Goal: Task Accomplishment & Management: Use online tool/utility

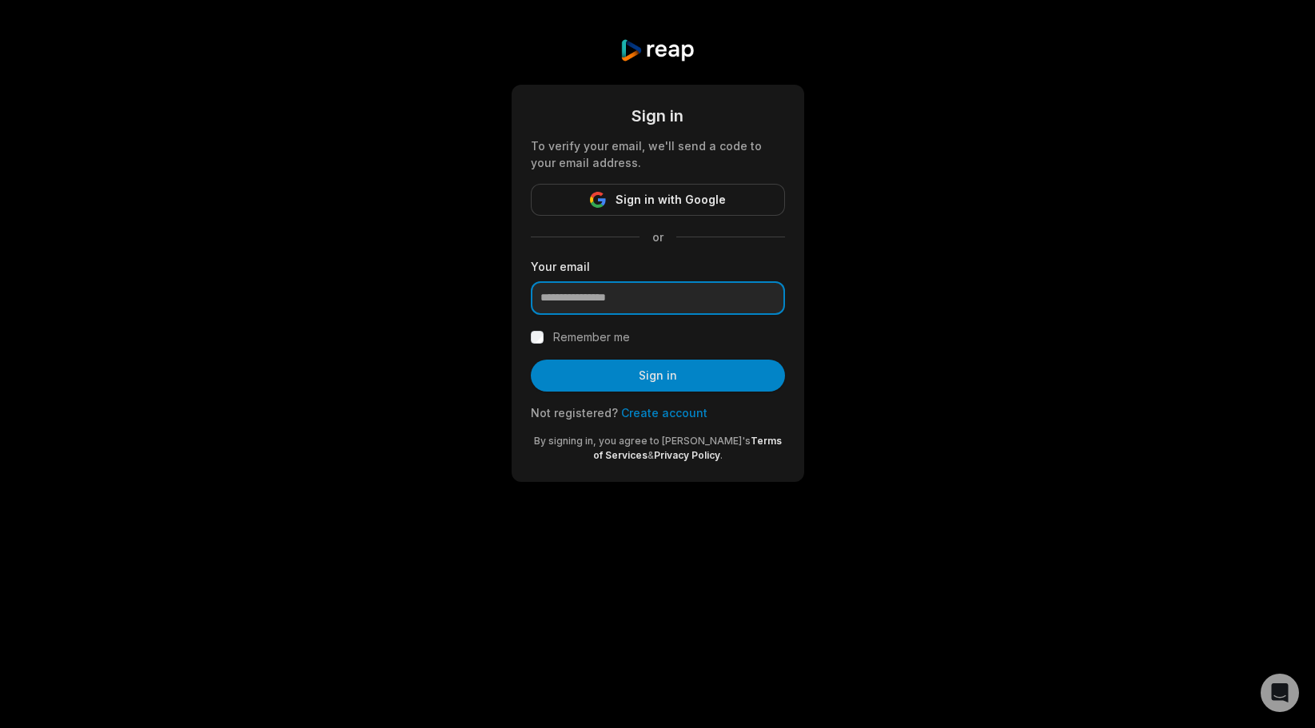
type input "**********"
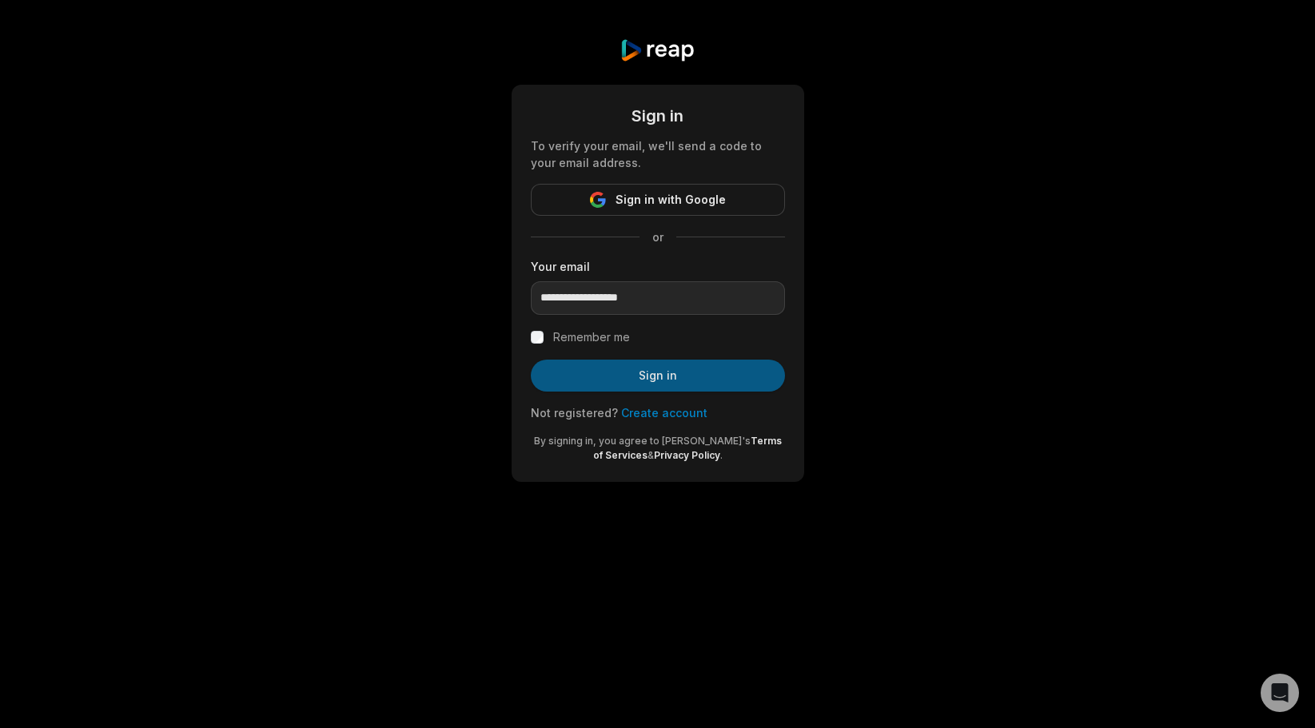
click at [604, 376] on button "Sign in" at bounding box center [658, 376] width 254 height 32
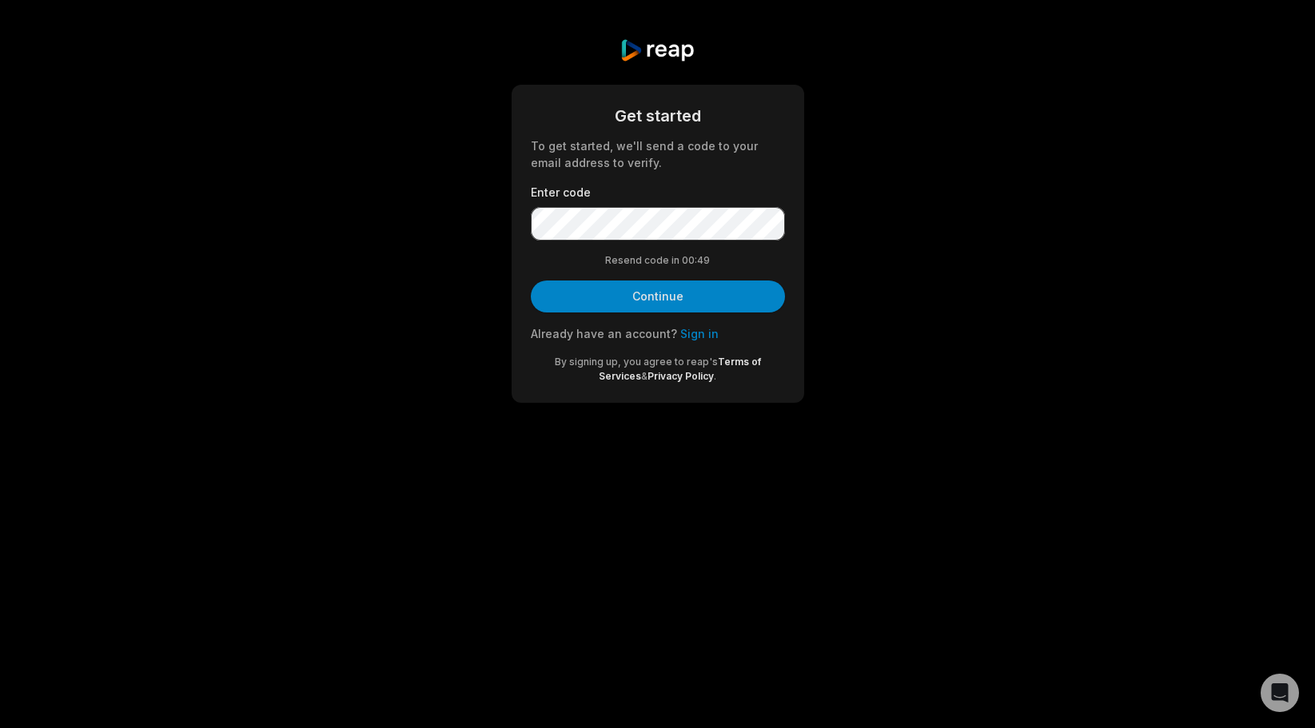
click at [602, 295] on button "Continue" at bounding box center [658, 297] width 254 height 32
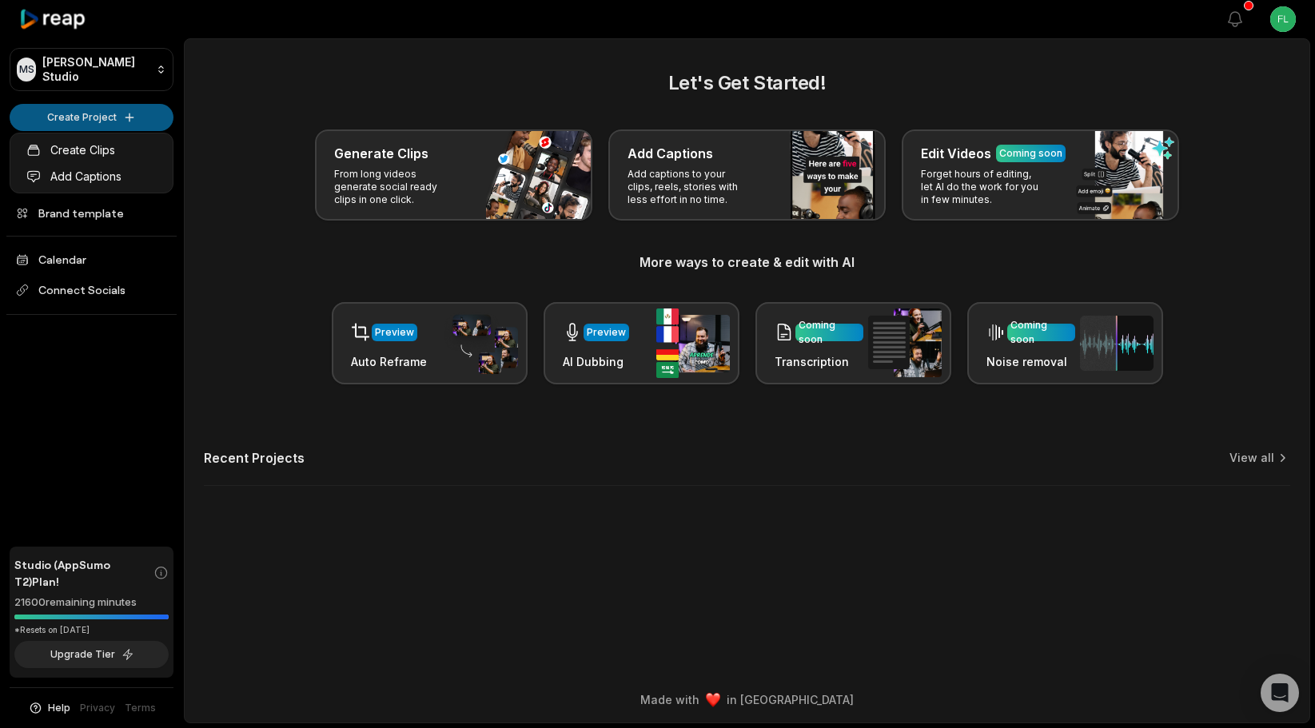
click at [80, 113] on html "MS Martin's Studio Create Project Home Projects Brand template Calendar Connect…" at bounding box center [657, 364] width 1315 height 728
click at [78, 152] on link "Create Clips" at bounding box center [92, 150] width 156 height 26
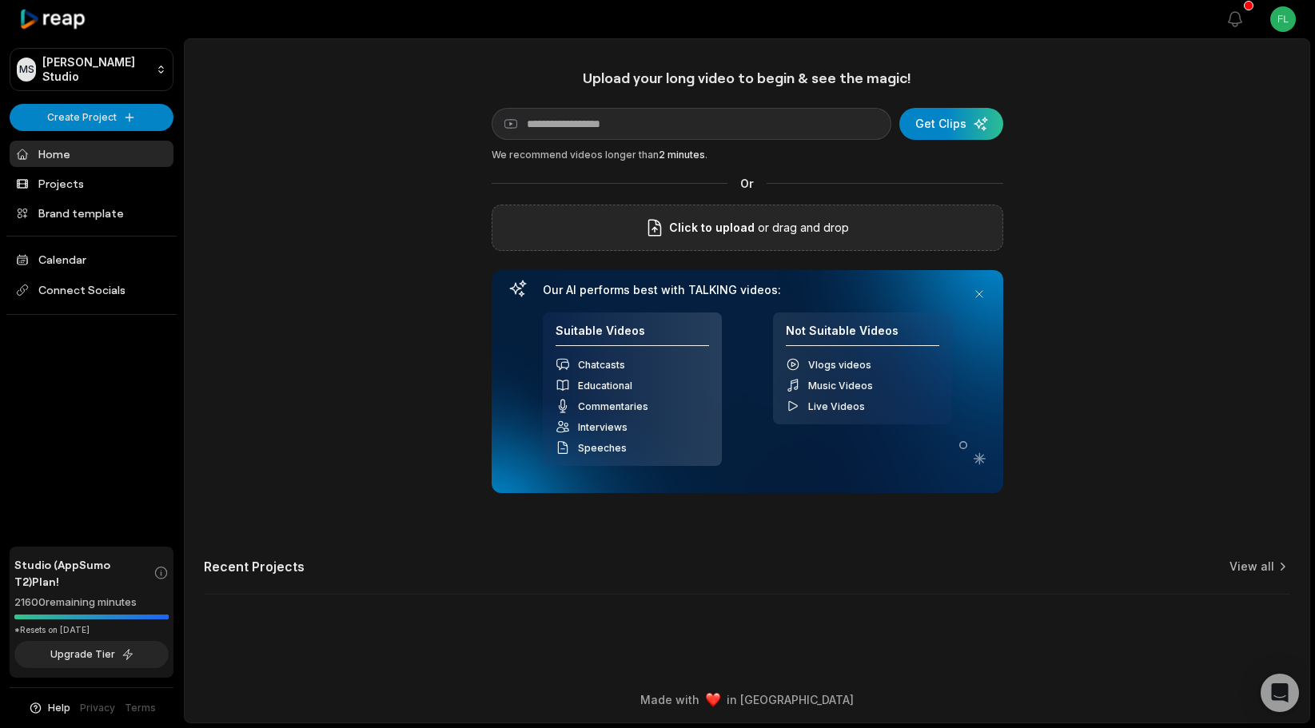
click at [704, 231] on span "Click to upload" at bounding box center [712, 227] width 86 height 19
click at [0, 0] on input "Click to upload" at bounding box center [0, 0] width 0 height 0
click at [750, 225] on span "Click to upload" at bounding box center [712, 227] width 86 height 19
click at [0, 0] on input "Click to upload" at bounding box center [0, 0] width 0 height 0
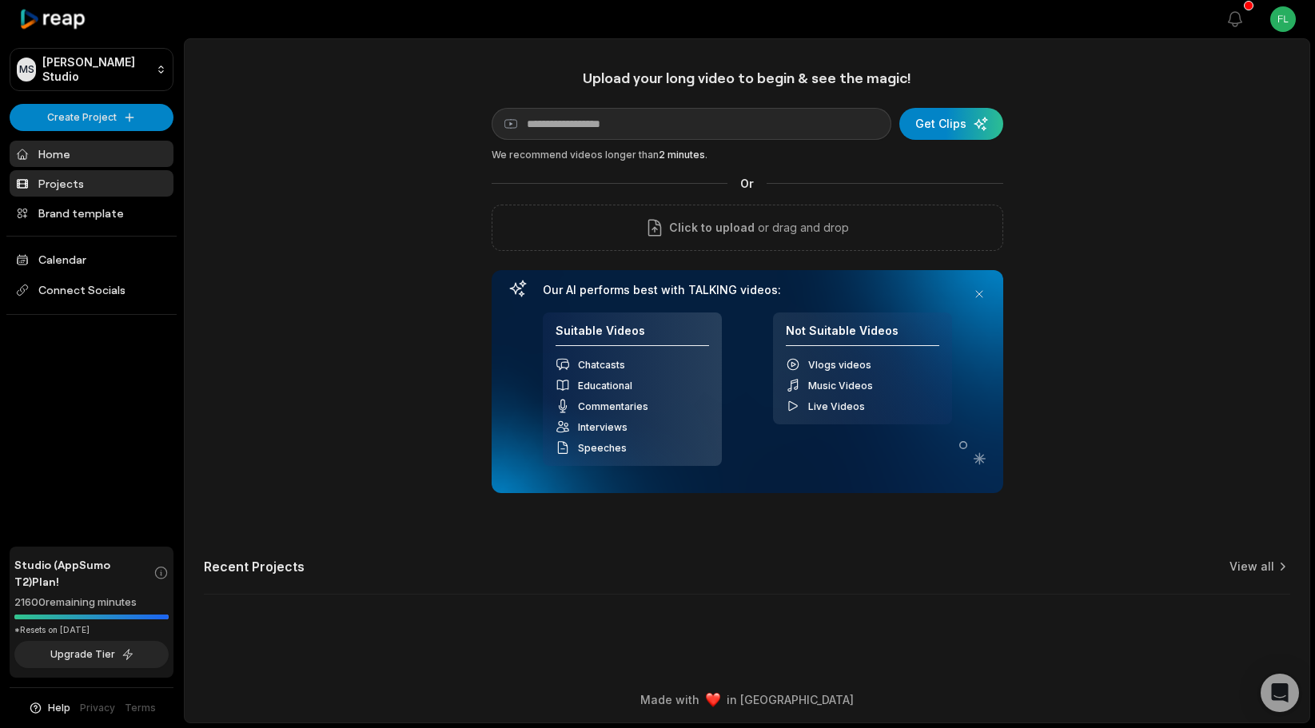
click at [58, 185] on link "Projects" at bounding box center [92, 183] width 164 height 26
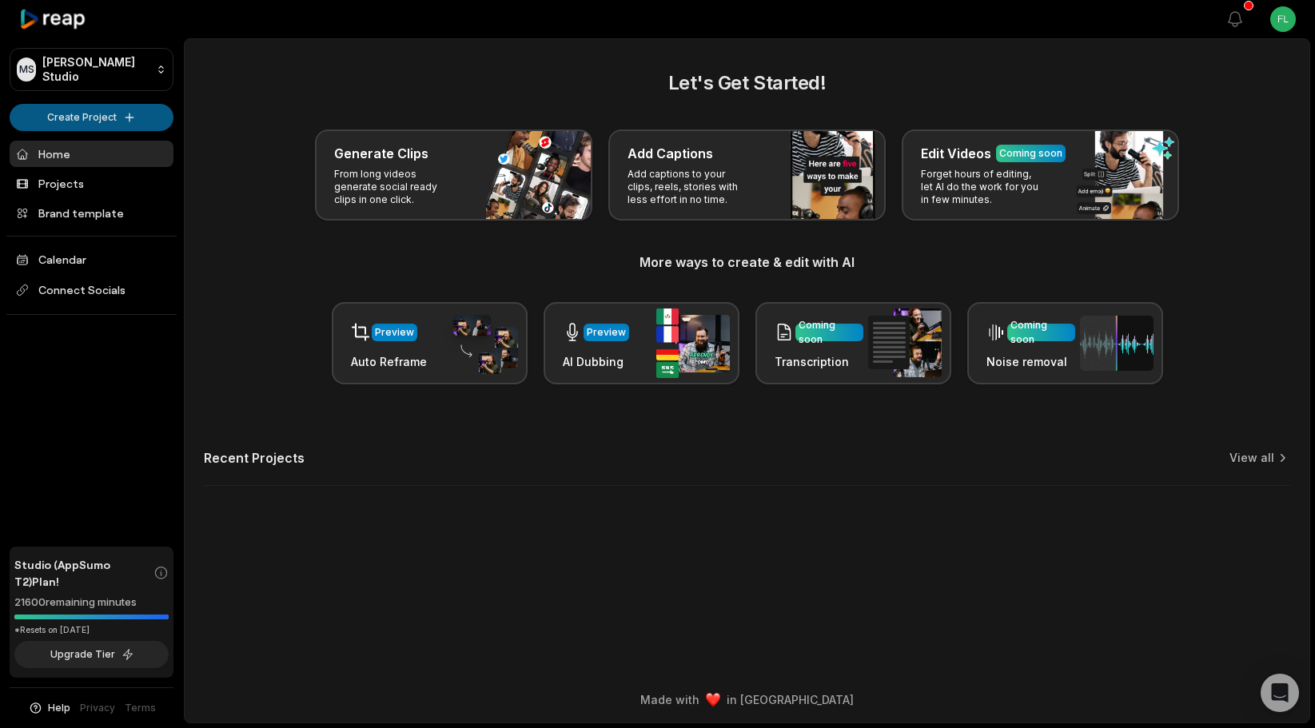
click at [109, 121] on html "[PERSON_NAME] Studio Create Project Home Projects Brand template Calendar Conne…" at bounding box center [657, 364] width 1315 height 728
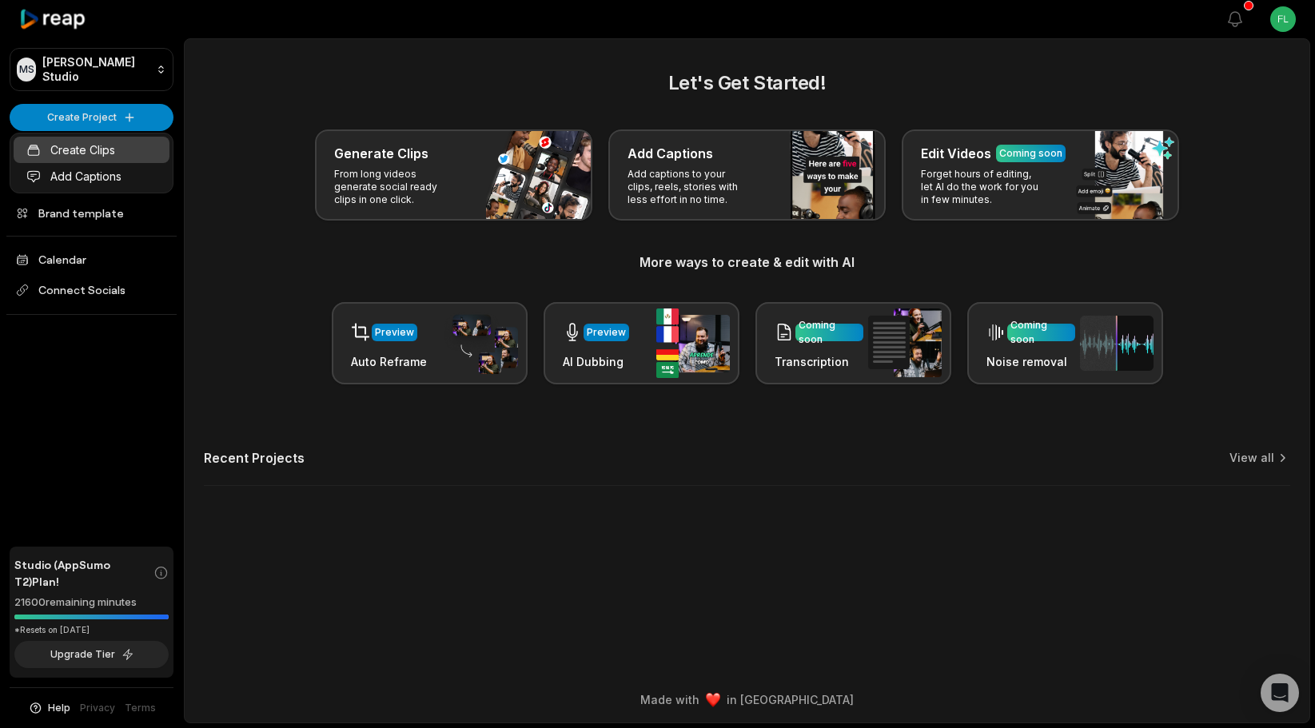
click at [90, 154] on link "Create Clips" at bounding box center [92, 150] width 156 height 26
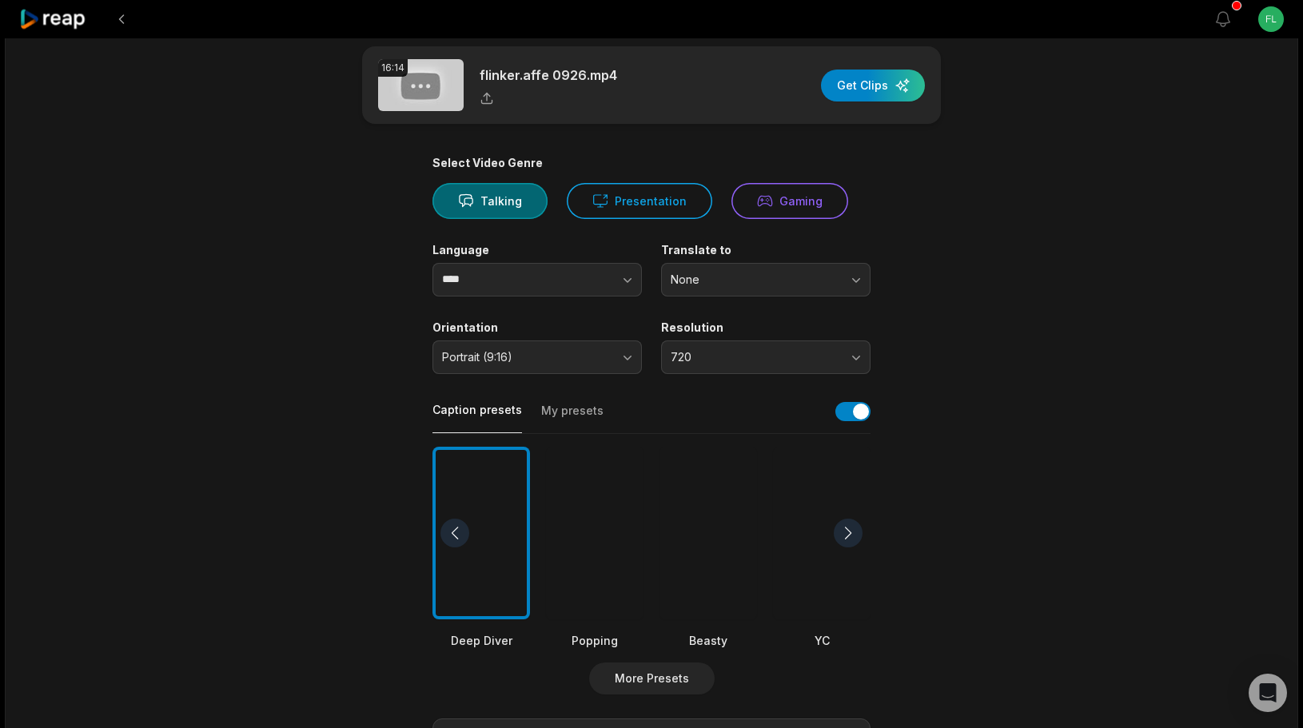
scroll to position [74, 0]
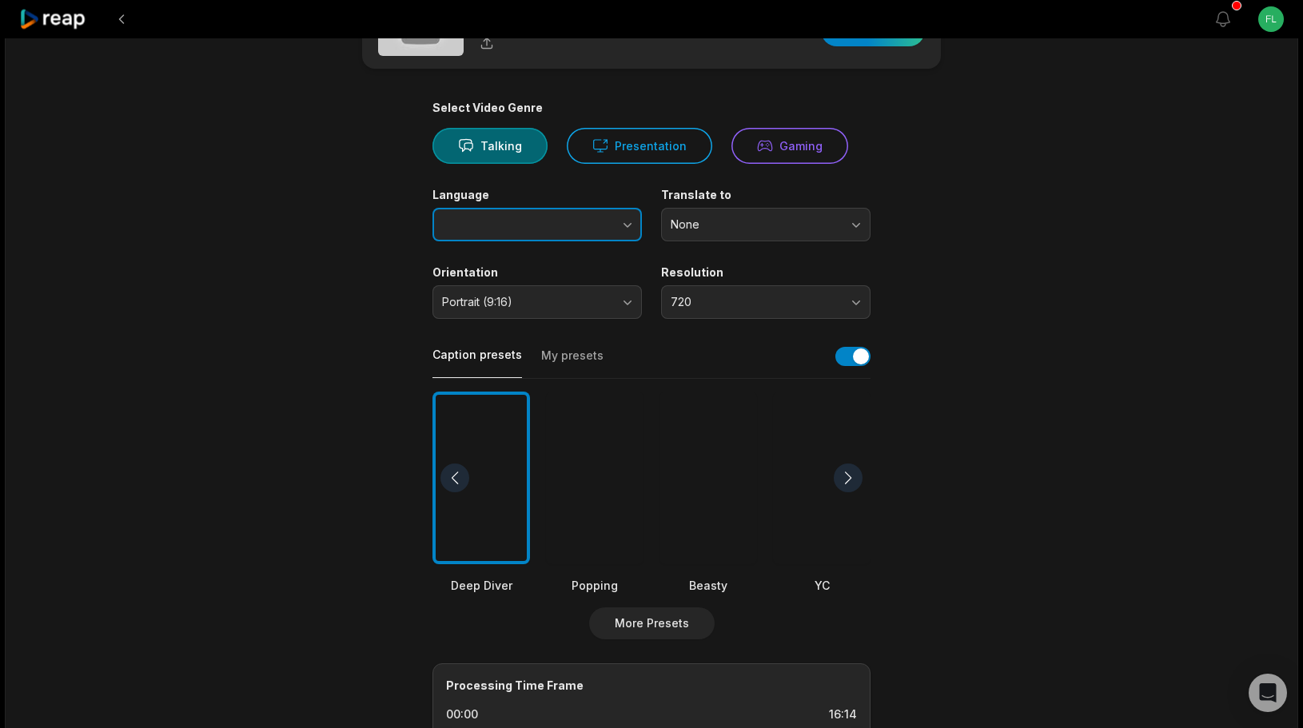
click at [571, 226] on button "button" at bounding box center [596, 225] width 91 height 34
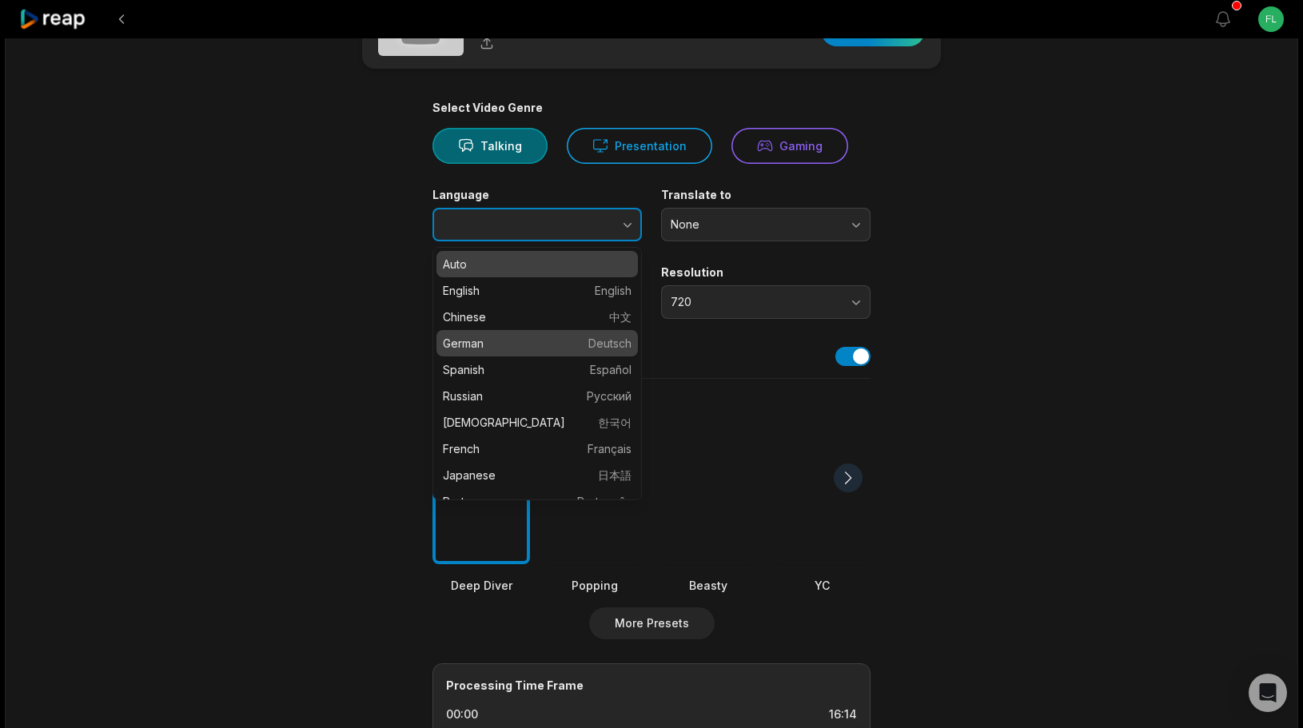
type input "******"
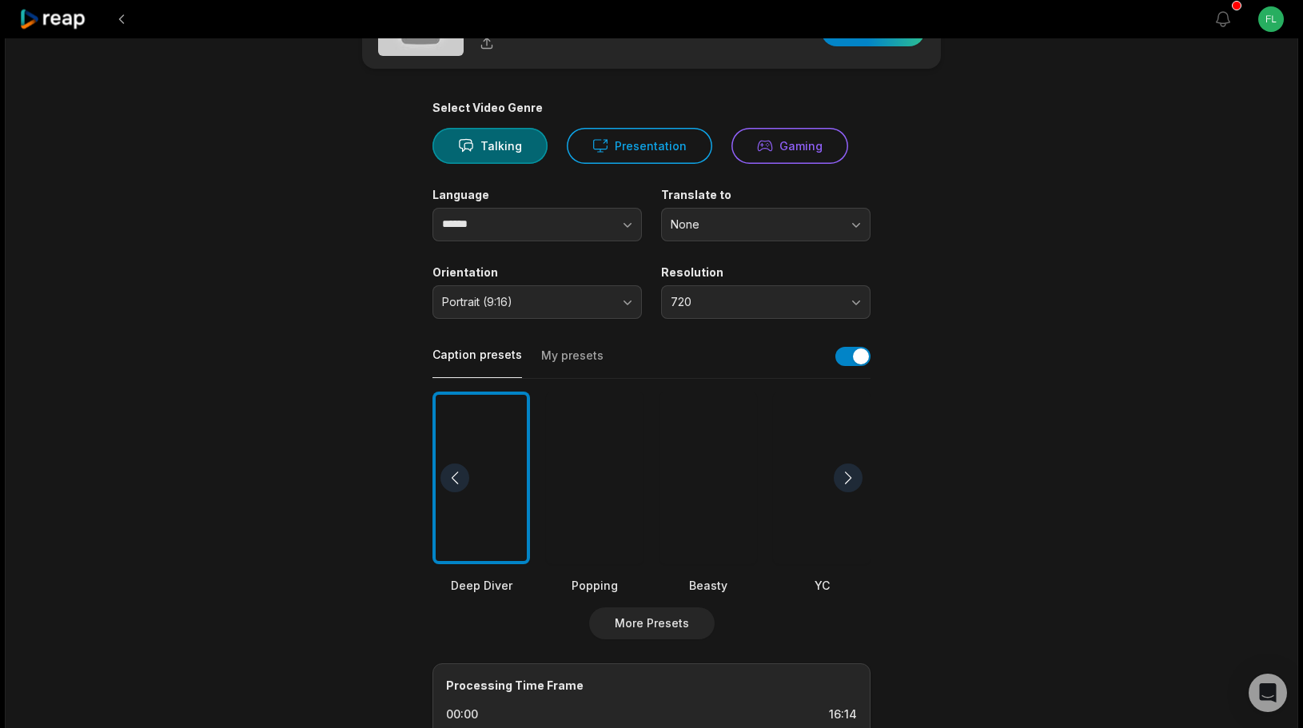
click at [699, 222] on span "None" at bounding box center [755, 224] width 168 height 14
click at [922, 251] on main "16:14 flinker.affe 0926.mp4 Get Clips Select Video Genre Talking Presentation G…" at bounding box center [652, 477] width 774 height 972
click at [544, 303] on span "Portrait (9:16)" at bounding box center [526, 302] width 168 height 14
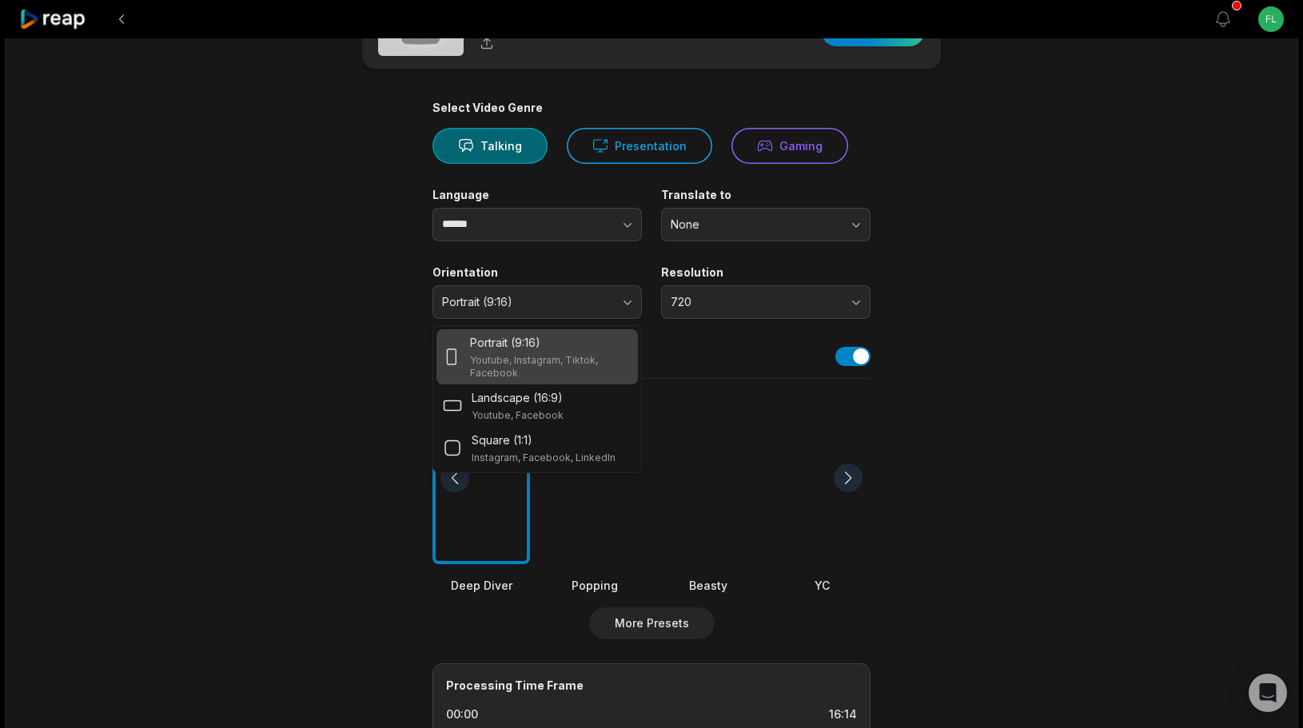
click at [514, 354] on p "Youtube, Instagram, Tiktok, Facebook" at bounding box center [550, 367] width 161 height 26
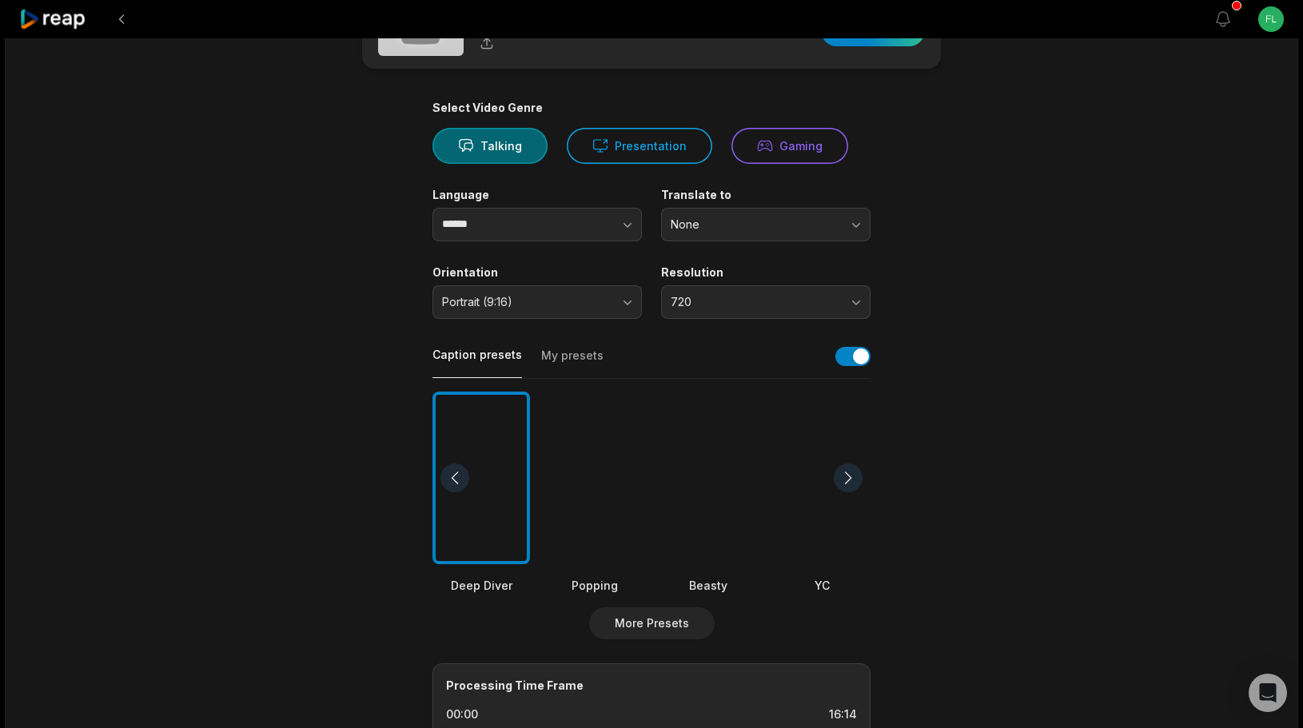
click at [699, 295] on span "720" at bounding box center [755, 302] width 168 height 14
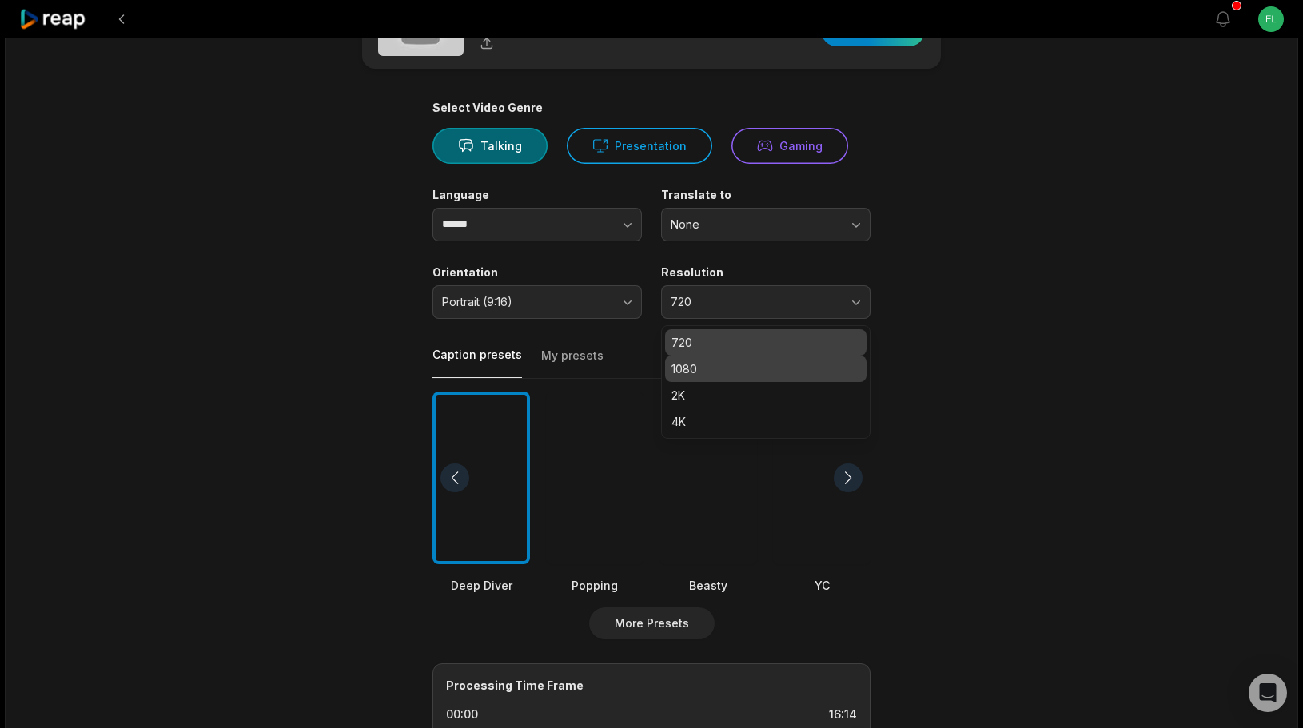
click at [690, 363] on p "1080" at bounding box center [765, 368] width 189 height 17
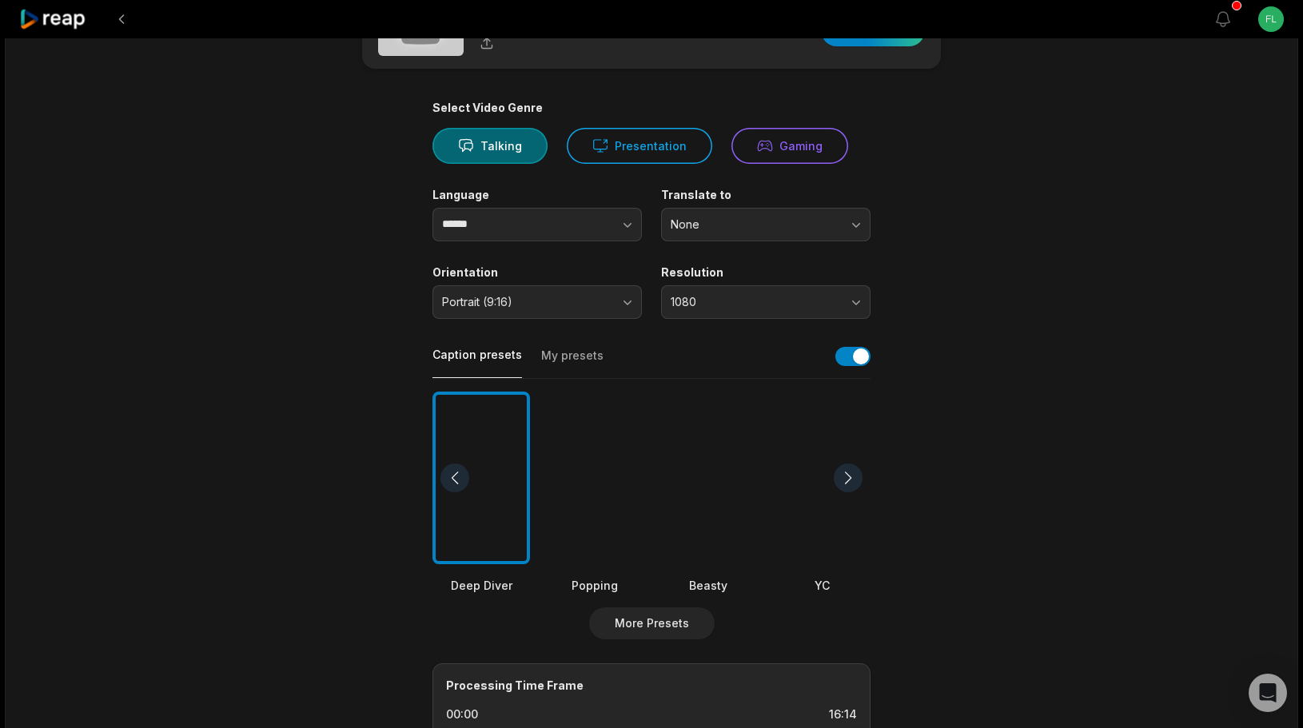
click at [790, 300] on span "1080" at bounding box center [755, 302] width 168 height 14
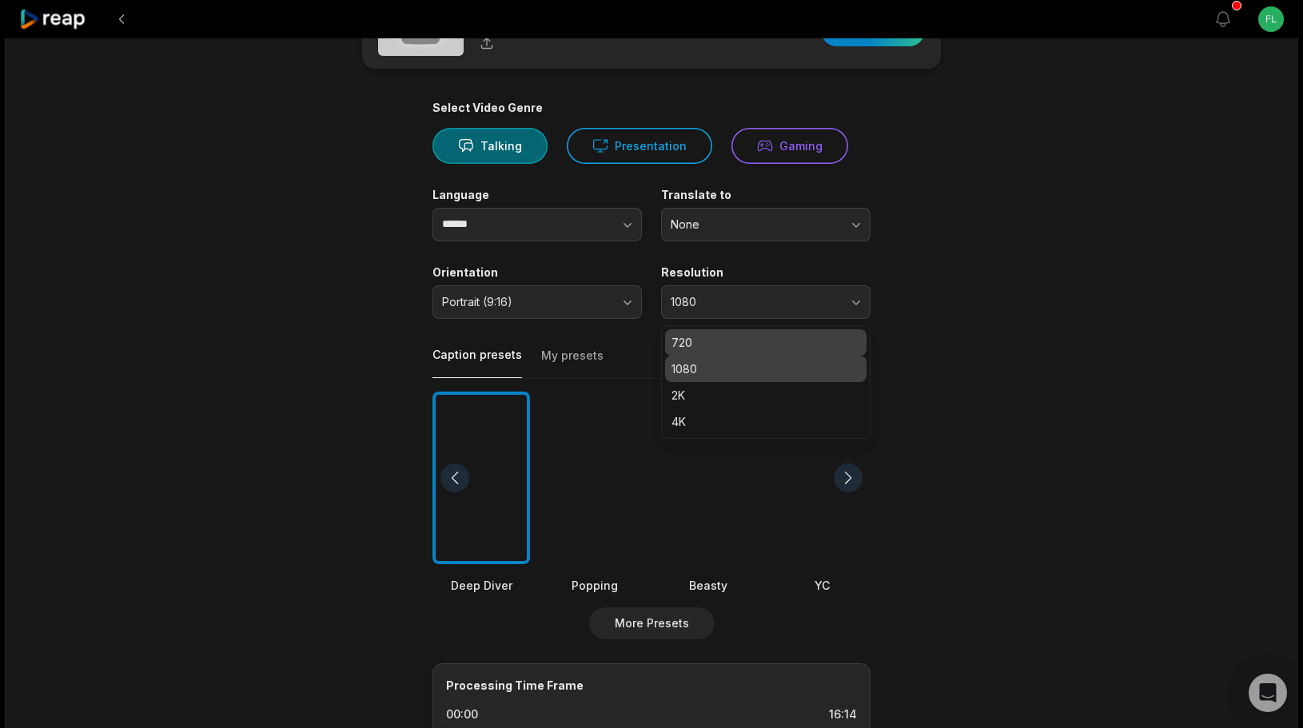
click at [739, 334] on p "720" at bounding box center [765, 342] width 189 height 17
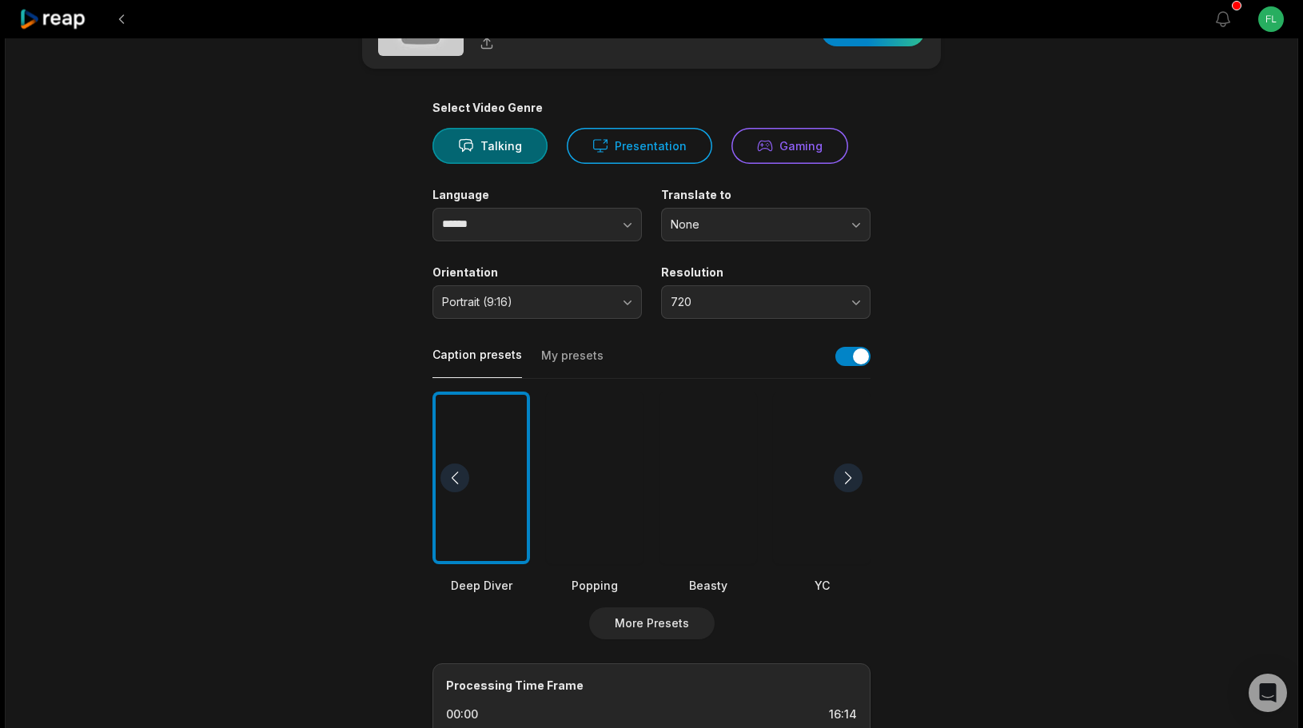
click at [1006, 335] on main "16:14 flinker.affe 0926.mp4 Get Clips Select Video Genre Talking Presentation G…" at bounding box center [652, 477] width 774 height 972
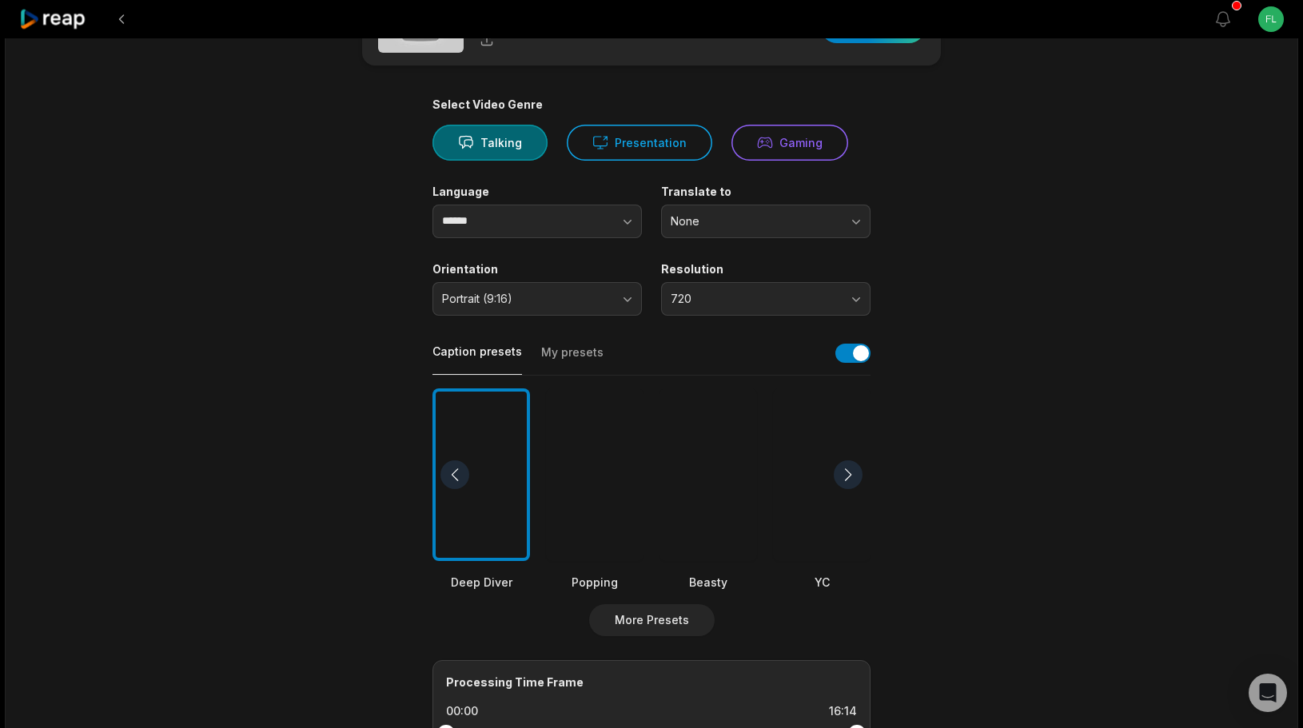
scroll to position [171, 0]
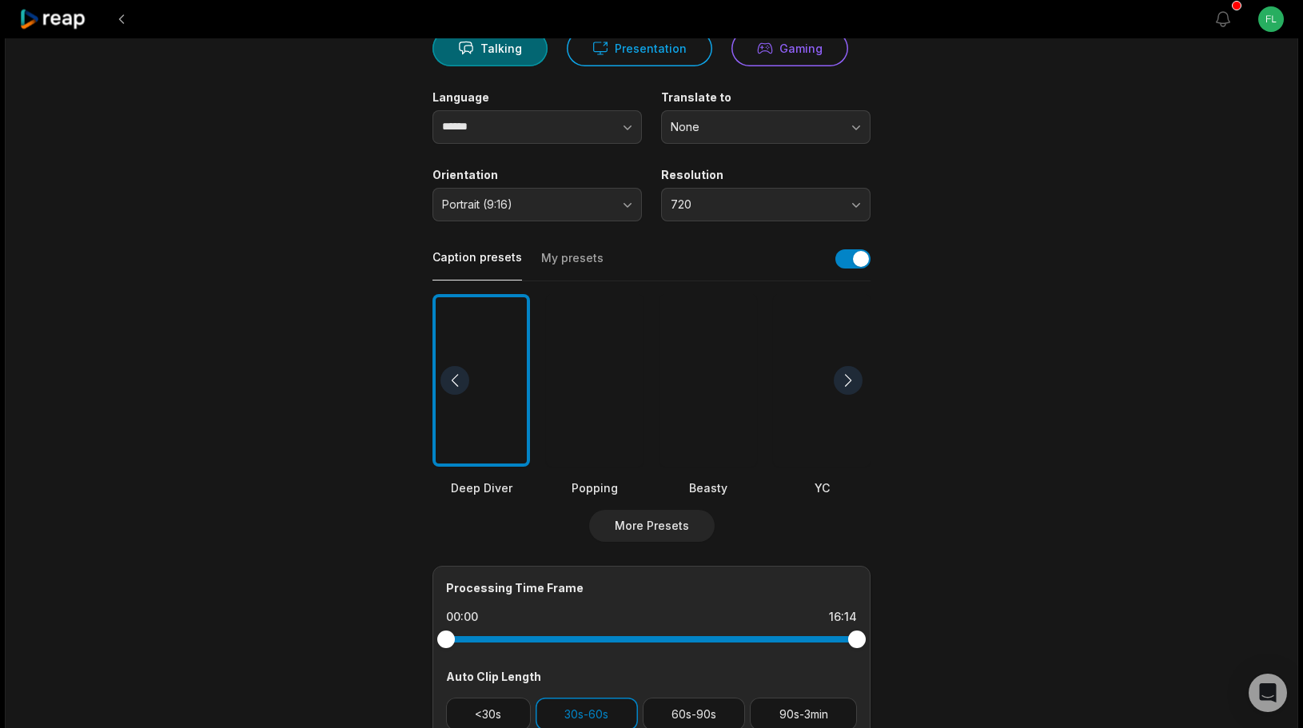
click at [603, 385] on div at bounding box center [595, 380] width 98 height 173
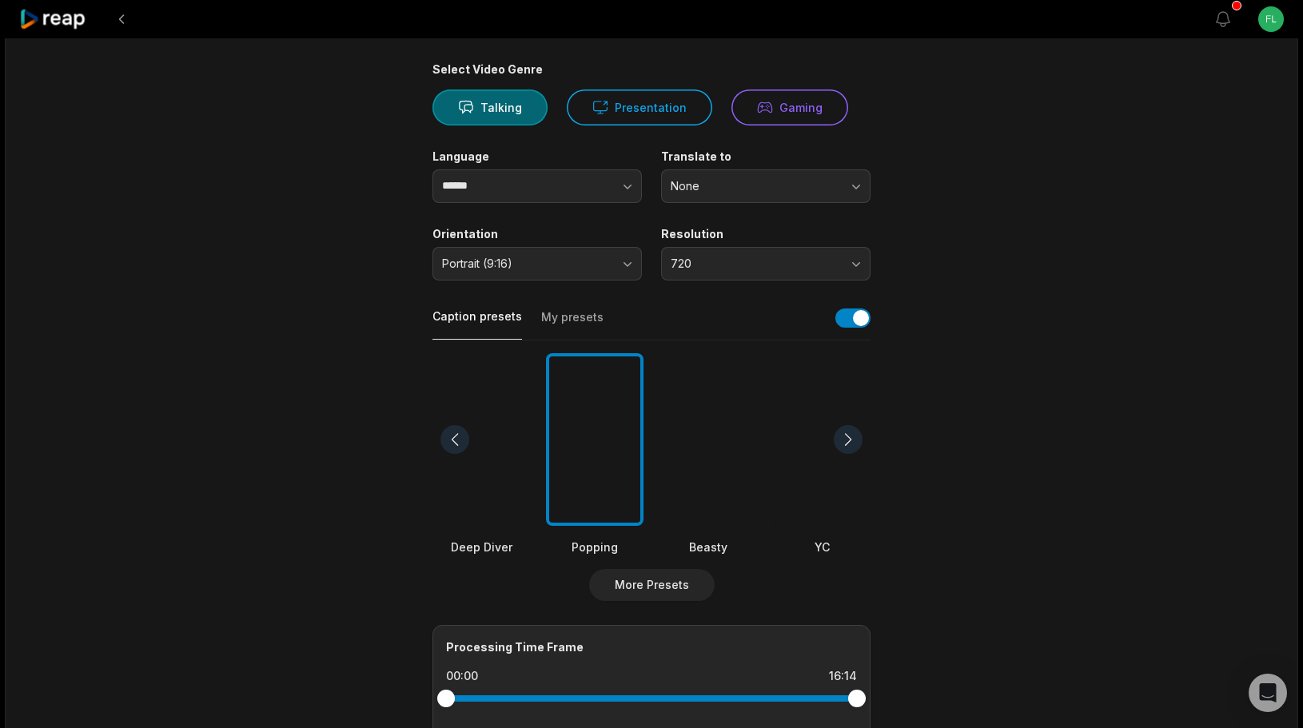
scroll to position [0, 0]
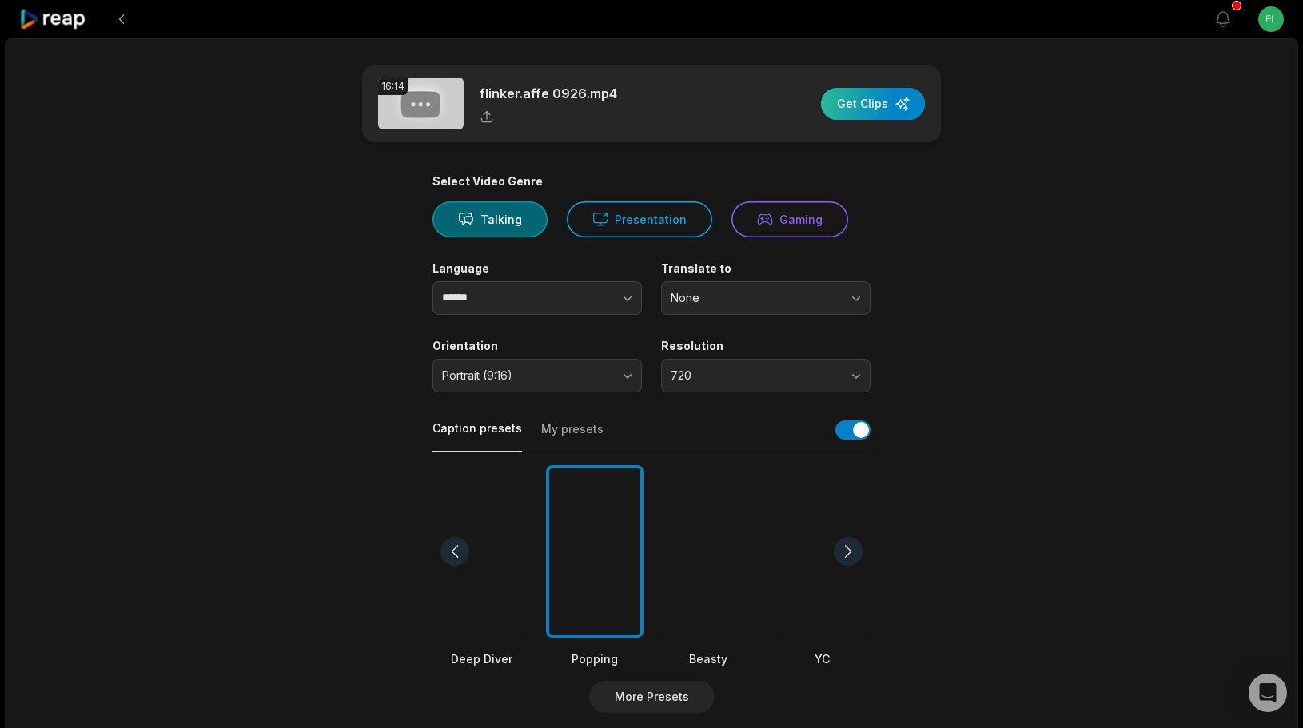
click at [858, 102] on div "button" at bounding box center [873, 104] width 104 height 32
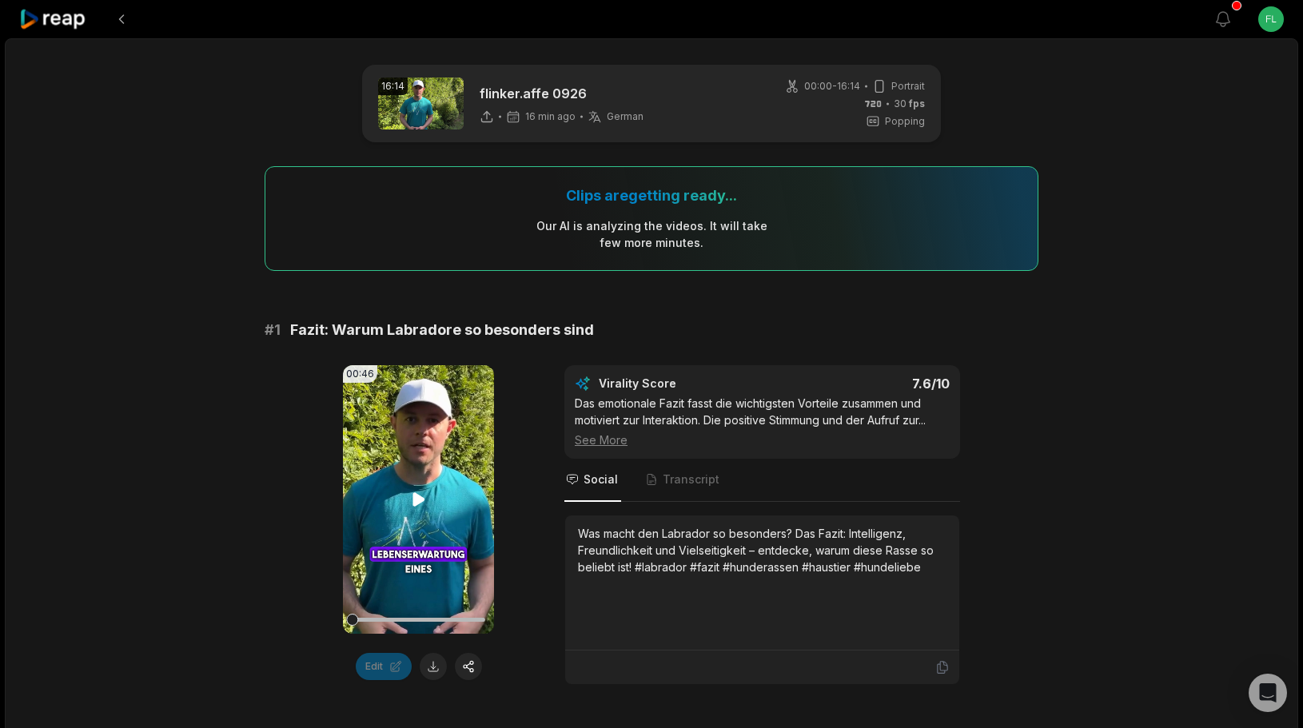
click at [420, 492] on icon at bounding box center [418, 499] width 19 height 19
drag, startPoint x: 391, startPoint y: 622, endPoint x: 336, endPoint y: 623, distance: 55.2
click at [337, 623] on div "00:46 Your browser does not support mp4 format. Edit Virality Score 7.6 /10 Das…" at bounding box center [652, 525] width 774 height 320
click at [305, 583] on div "00:46 Your browser does not support mp4 format. Edit Virality Score 7.6 /10 Das…" at bounding box center [652, 525] width 774 height 320
click at [412, 421] on video "Your browser does not support mp4 format." at bounding box center [418, 499] width 151 height 269
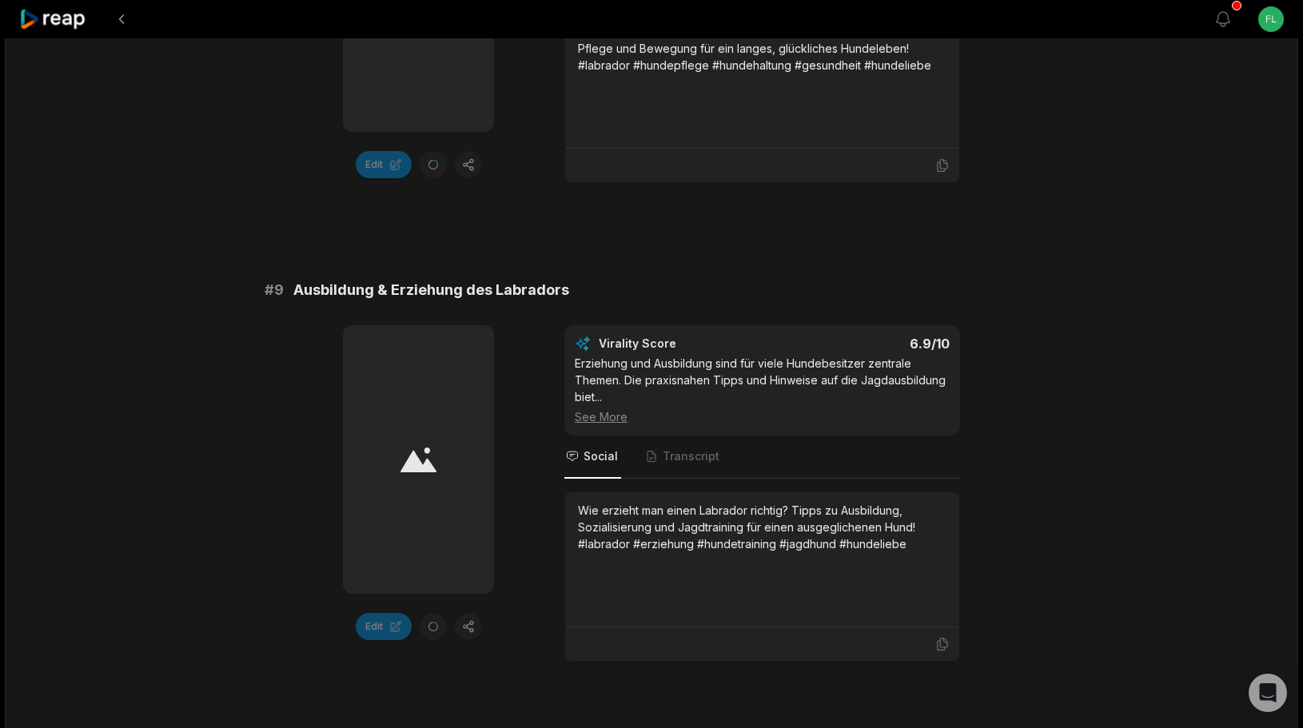
scroll to position [4307, 0]
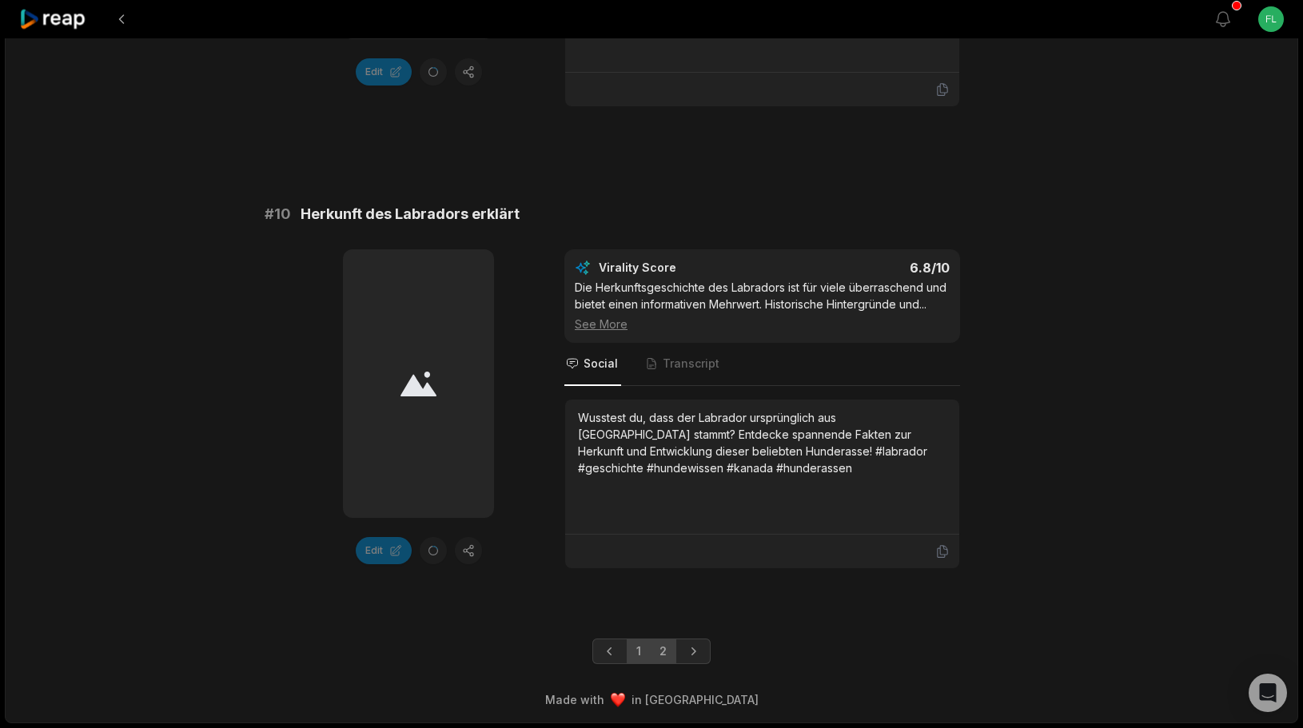
click at [662, 651] on link "2" at bounding box center [663, 652] width 26 height 26
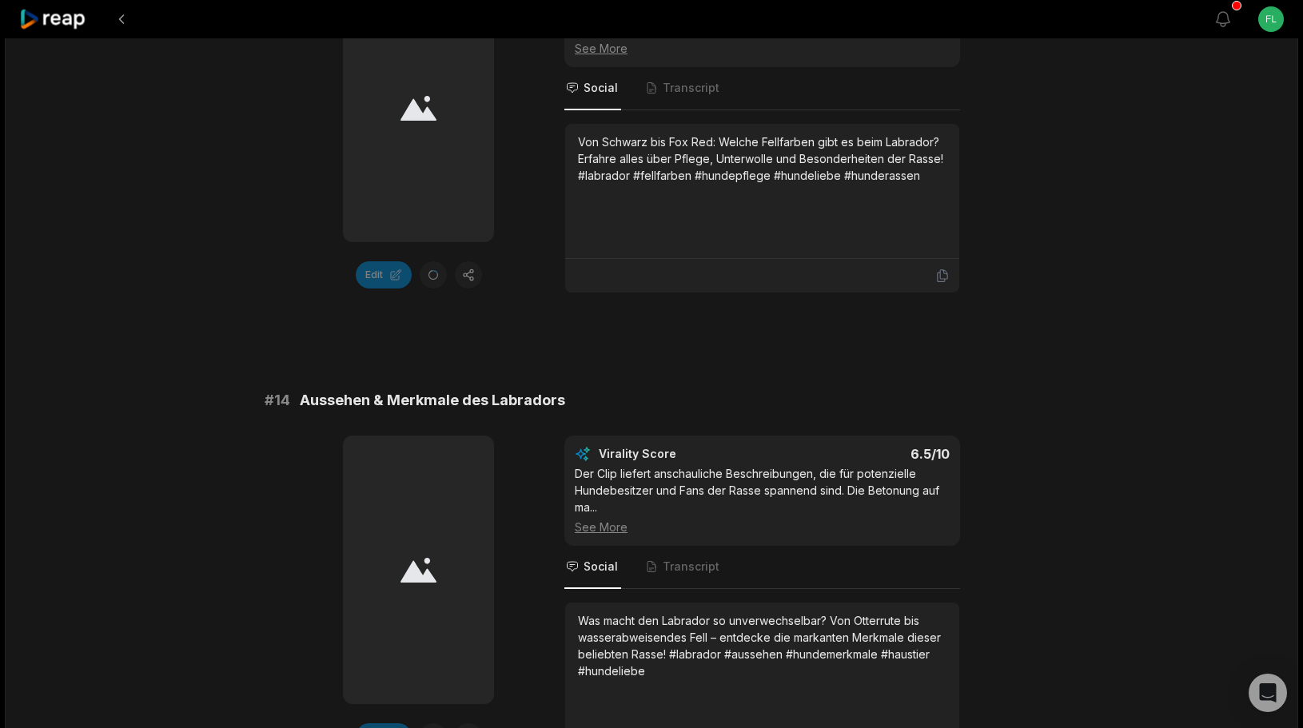
scroll to position [1997, 0]
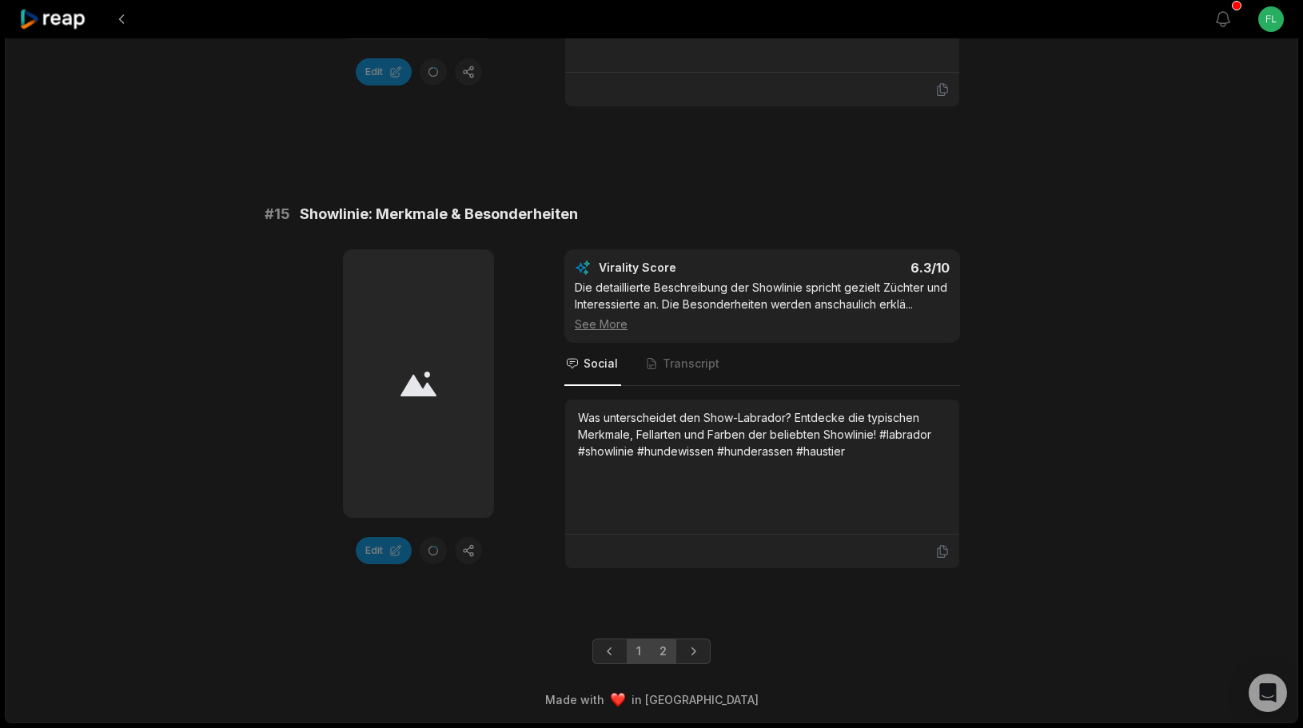
click at [635, 653] on link "1" at bounding box center [639, 652] width 24 height 26
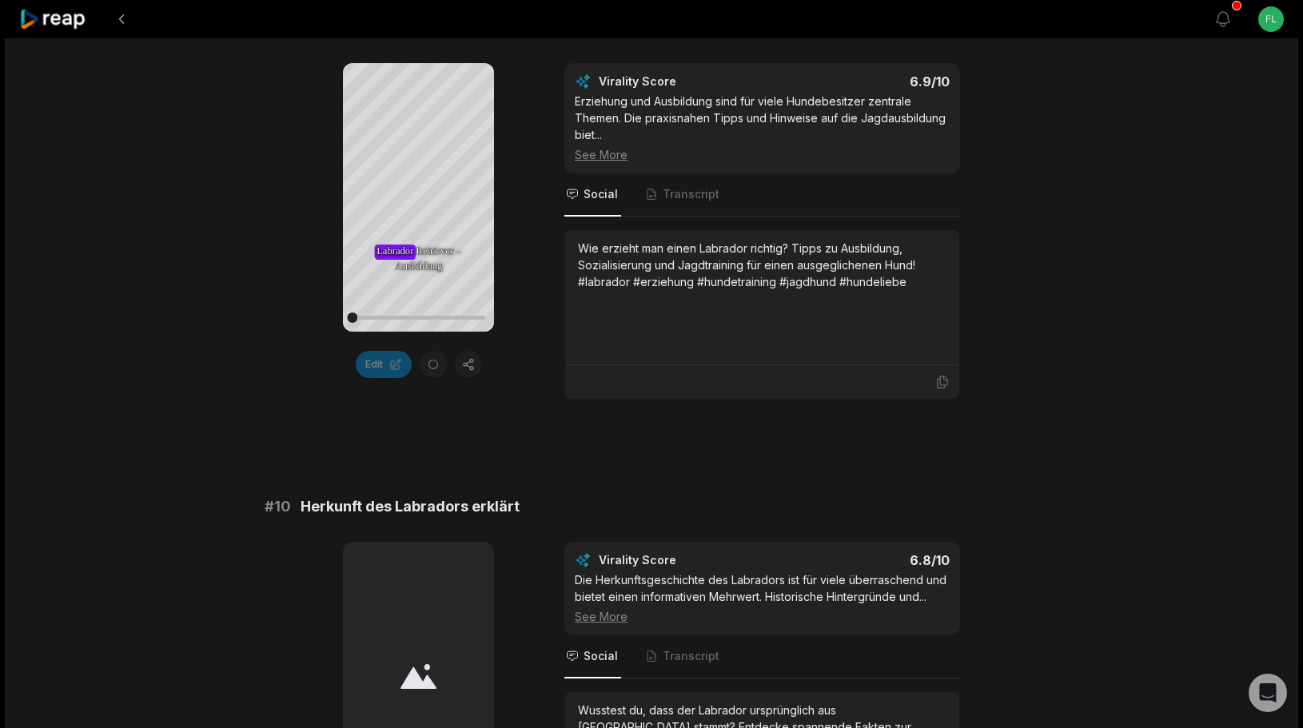
scroll to position [4307, 0]
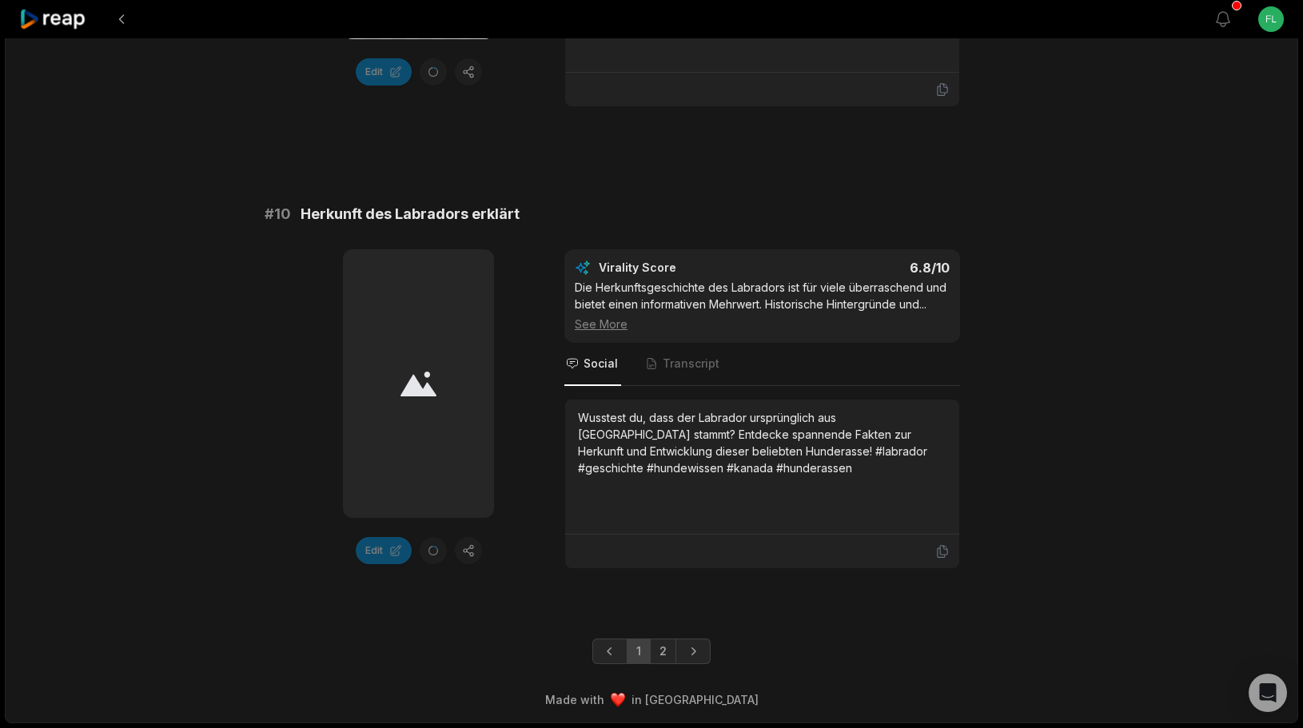
click at [416, 407] on div at bounding box center [418, 383] width 151 height 269
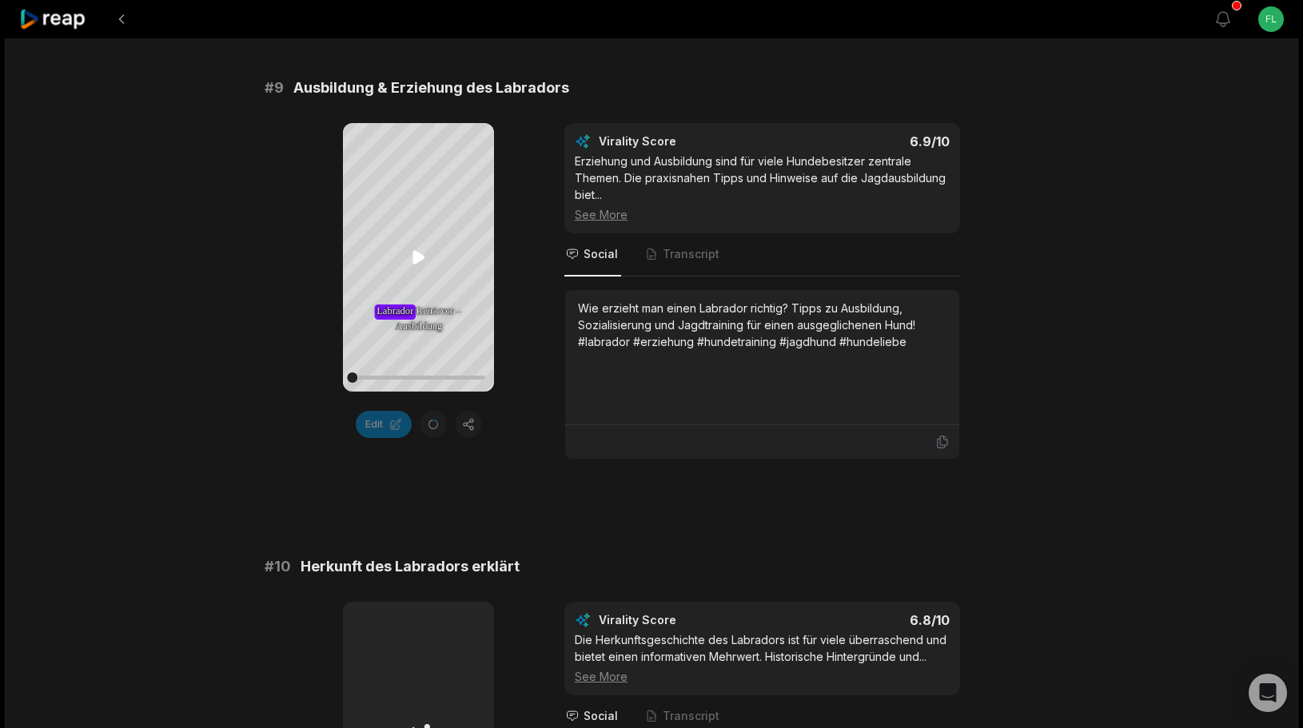
click at [411, 265] on icon at bounding box center [418, 257] width 19 height 19
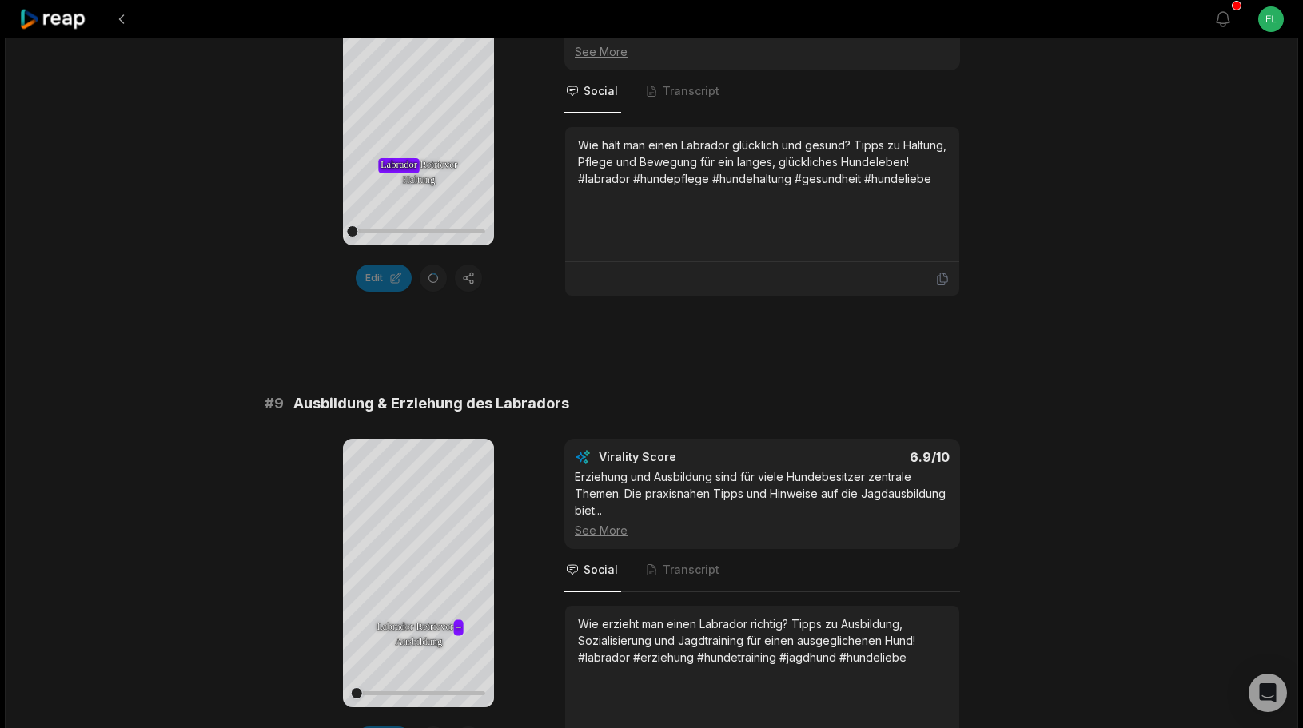
scroll to position [3742, 0]
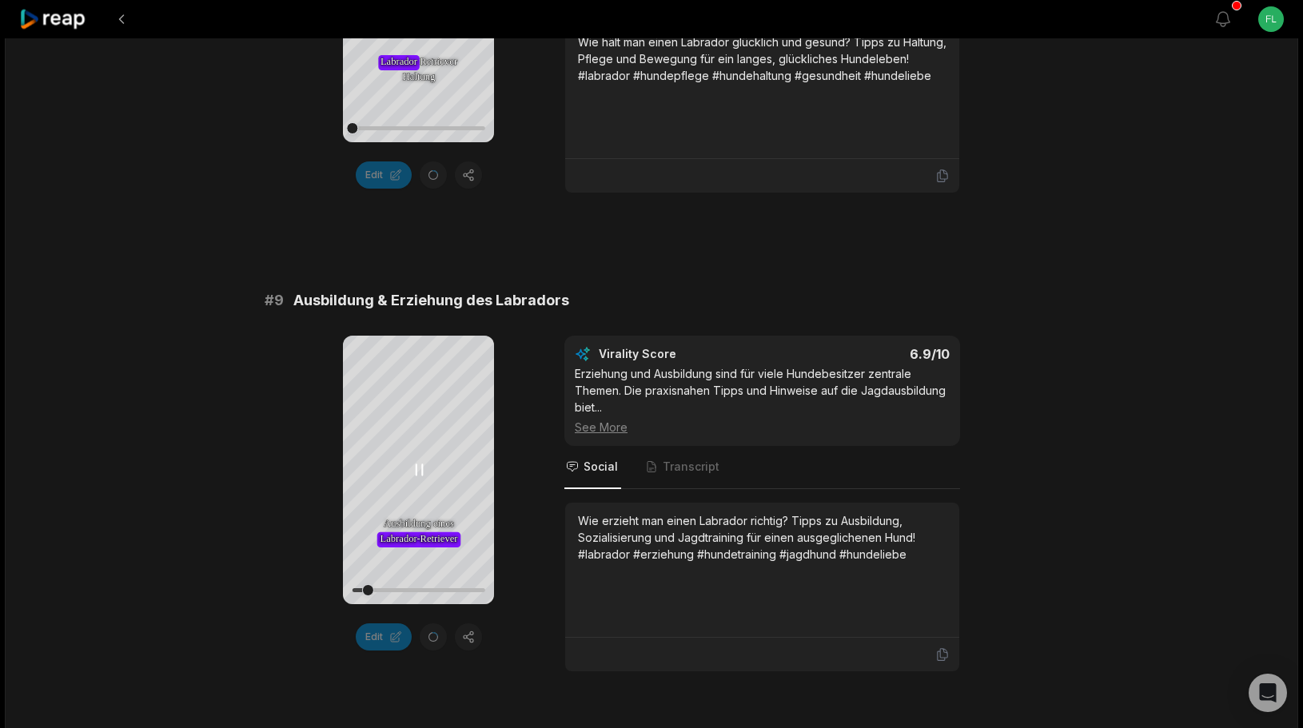
click at [425, 460] on icon at bounding box center [418, 469] width 19 height 19
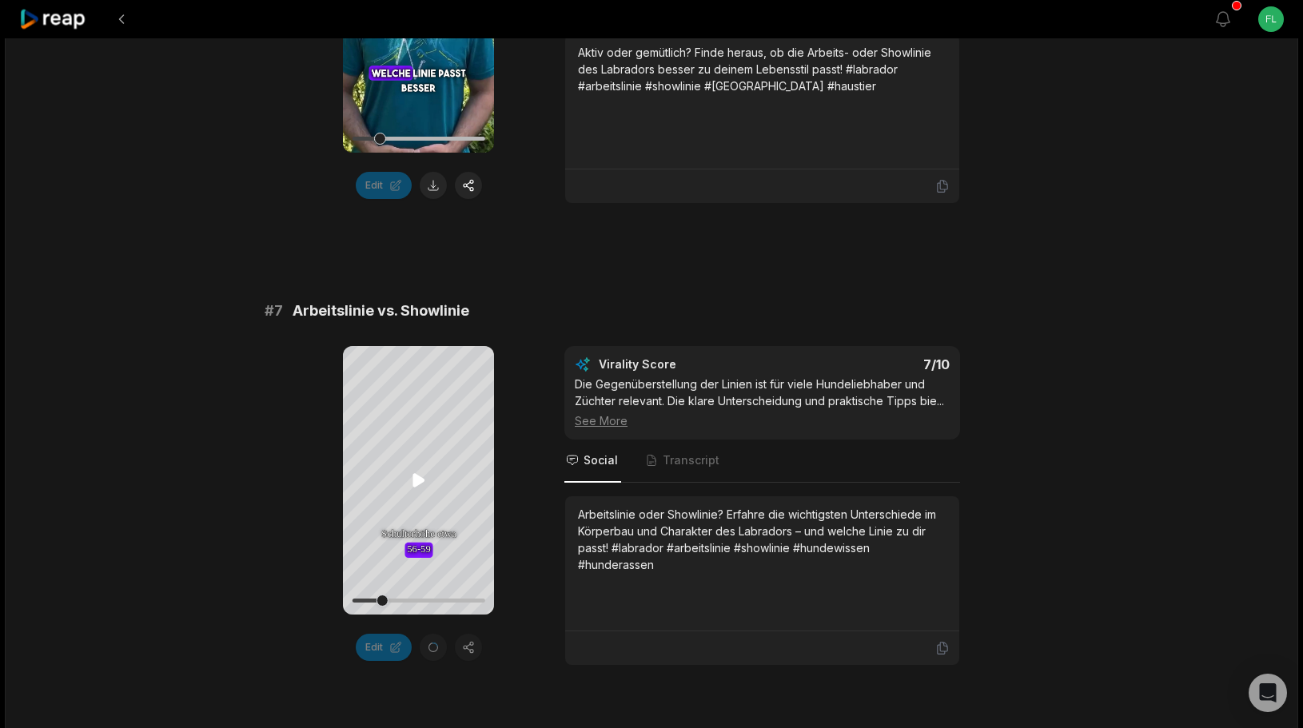
scroll to position [2256, 0]
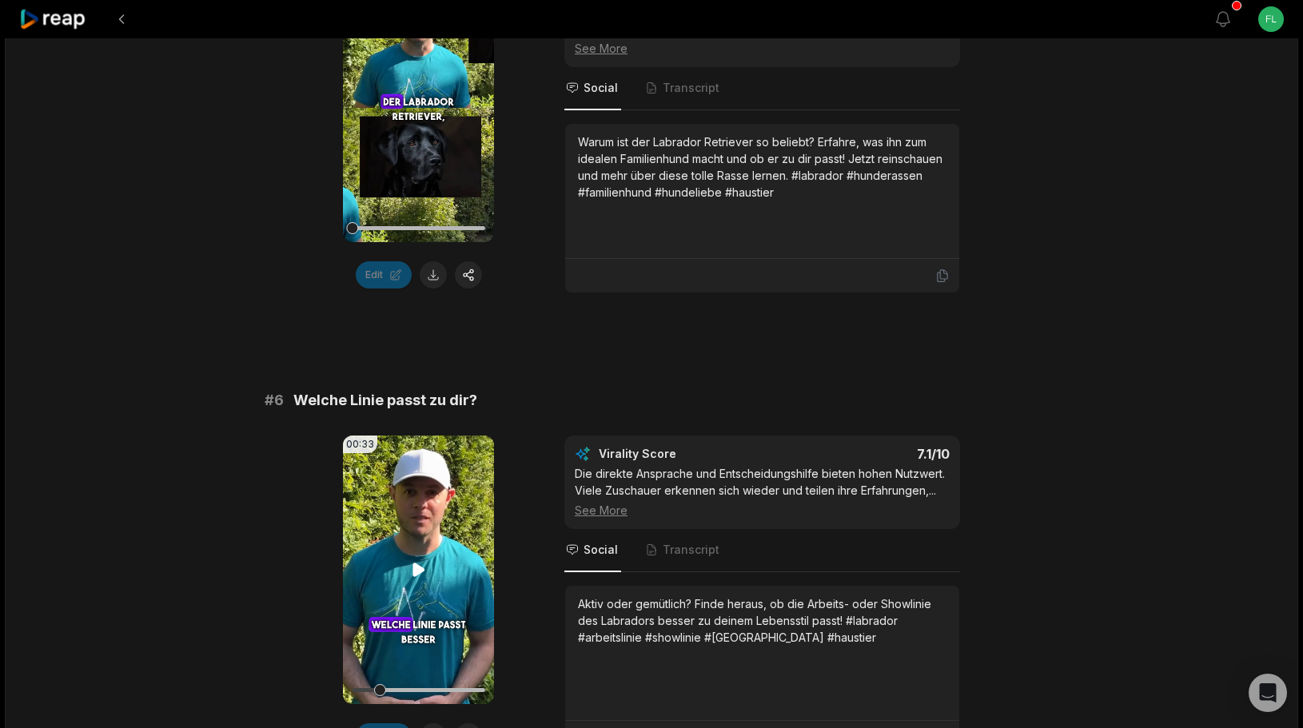
click at [403, 549] on video "Your browser does not support mp4 format." at bounding box center [418, 570] width 151 height 269
click at [404, 546] on video "Your browser does not support mp4 format." at bounding box center [418, 570] width 151 height 269
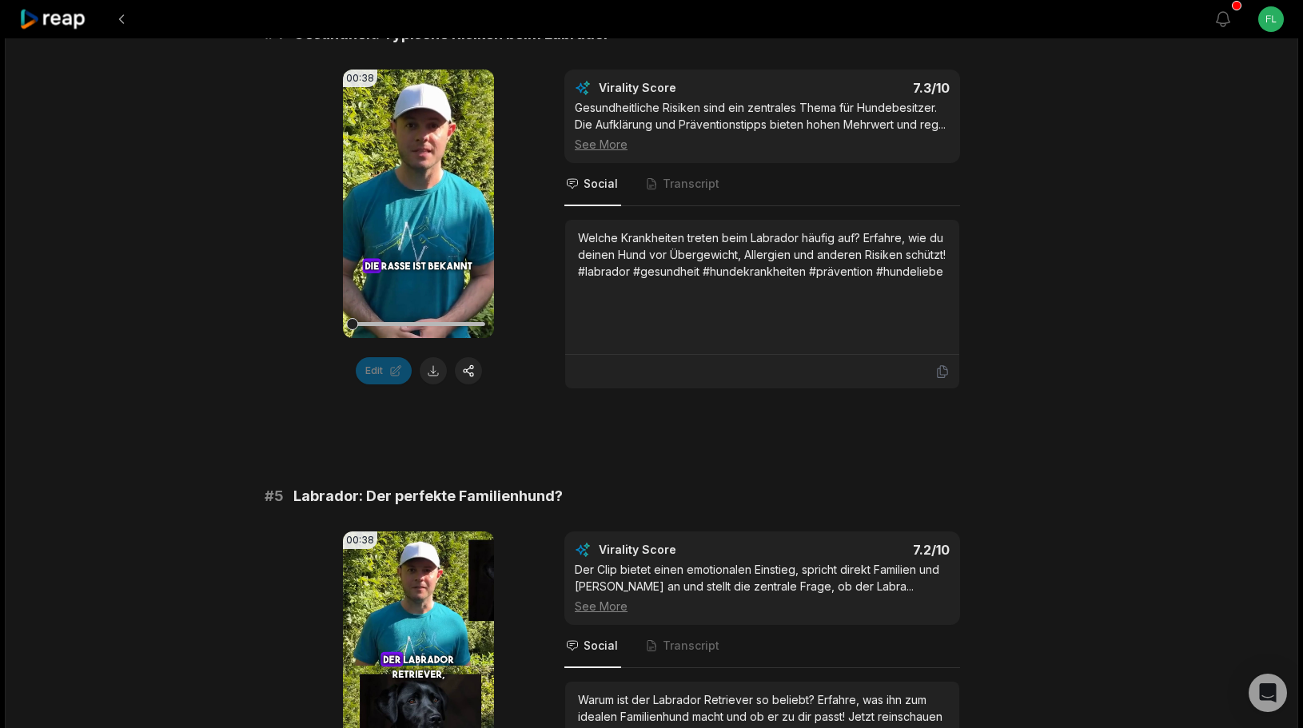
scroll to position [1818, 0]
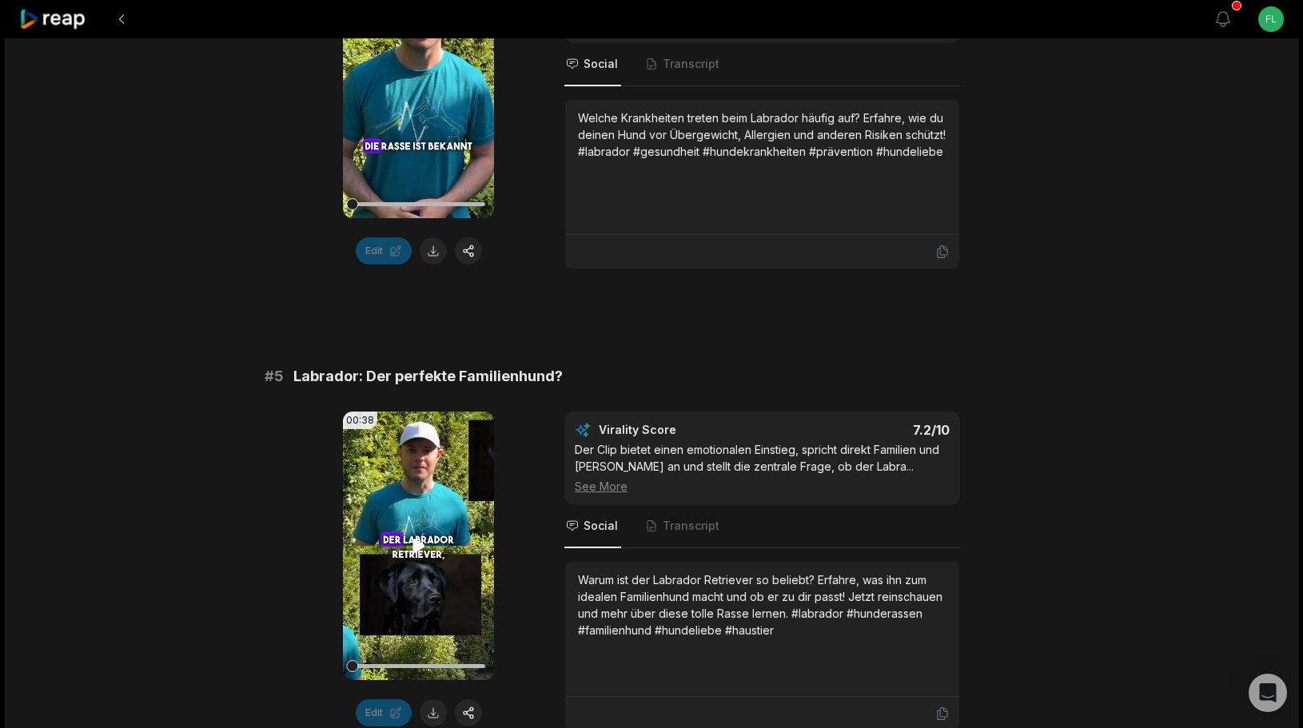
click at [402, 524] on video "Your browser does not support mp4 format." at bounding box center [418, 546] width 151 height 269
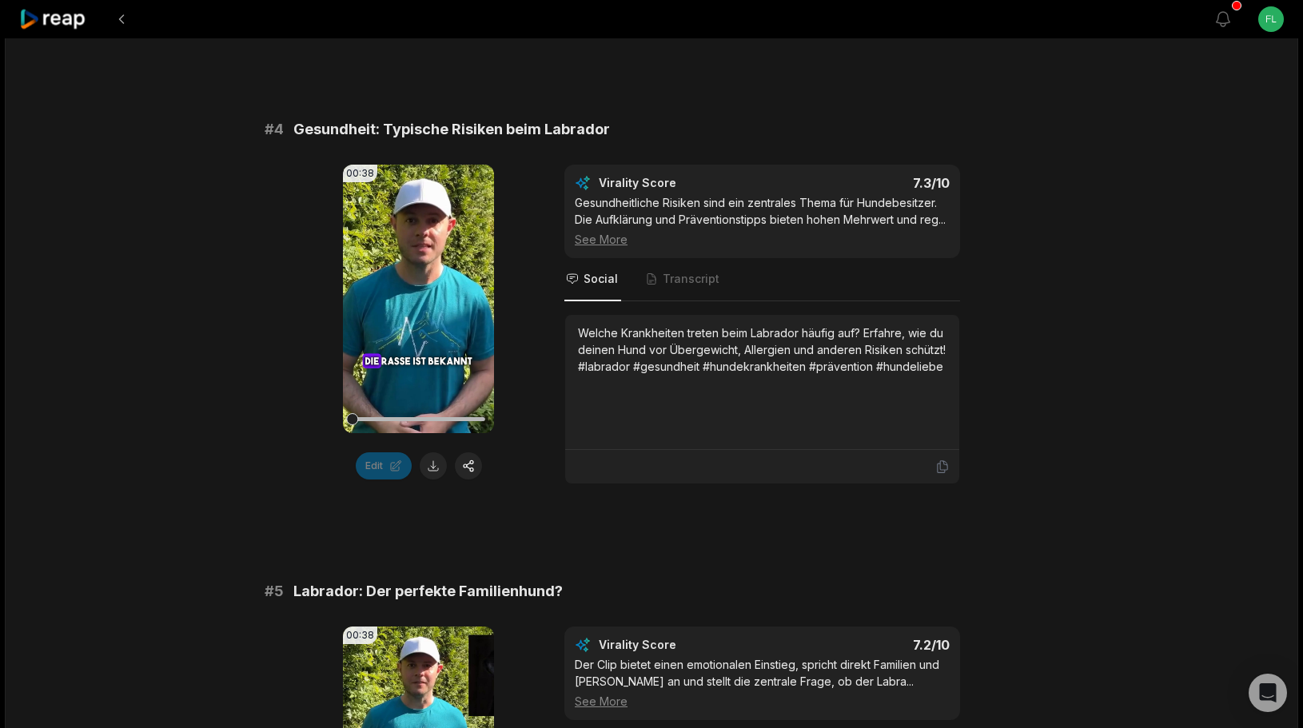
scroll to position [1919, 0]
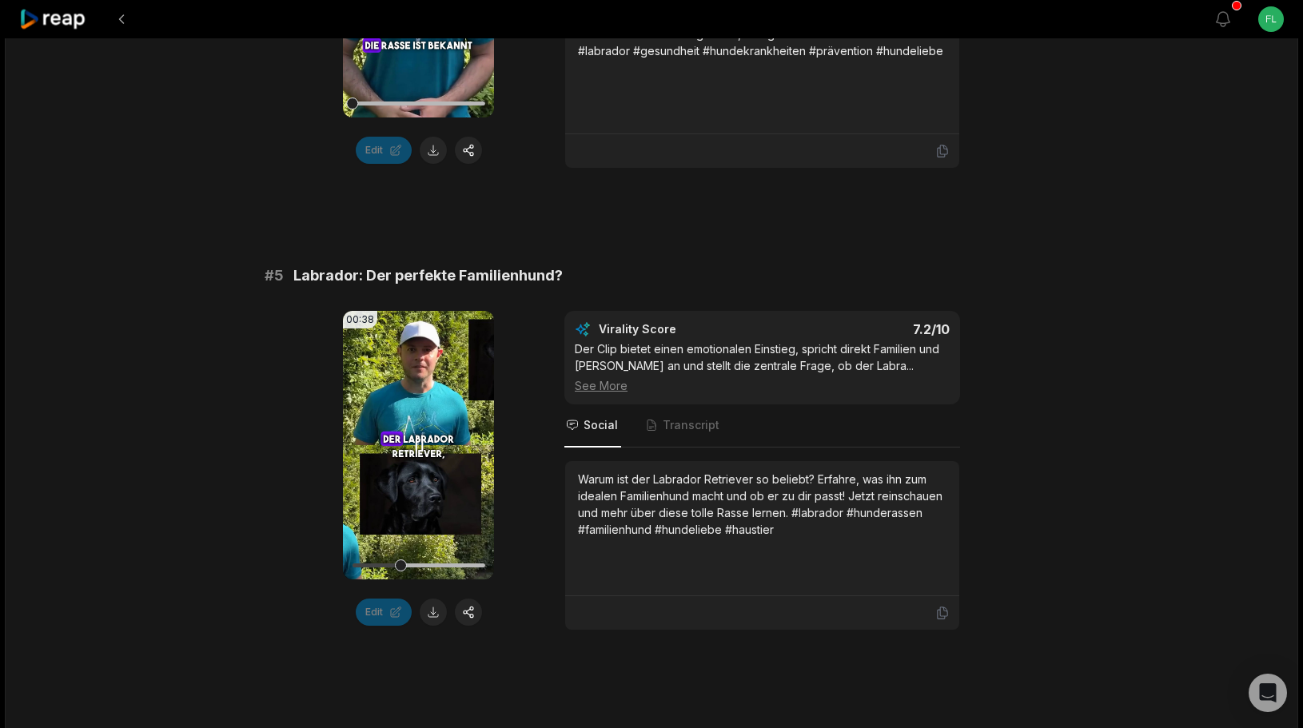
click at [420, 464] on video "Your browser does not support mp4 format." at bounding box center [418, 445] width 151 height 269
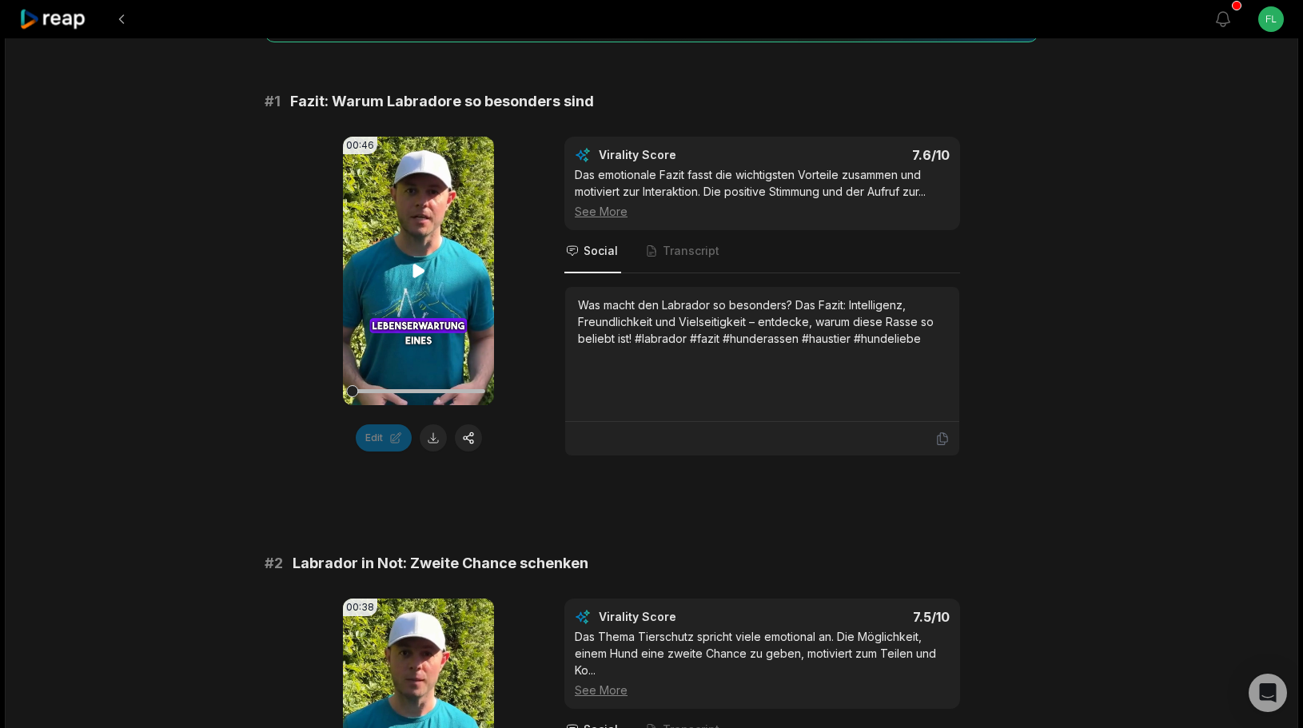
scroll to position [0, 0]
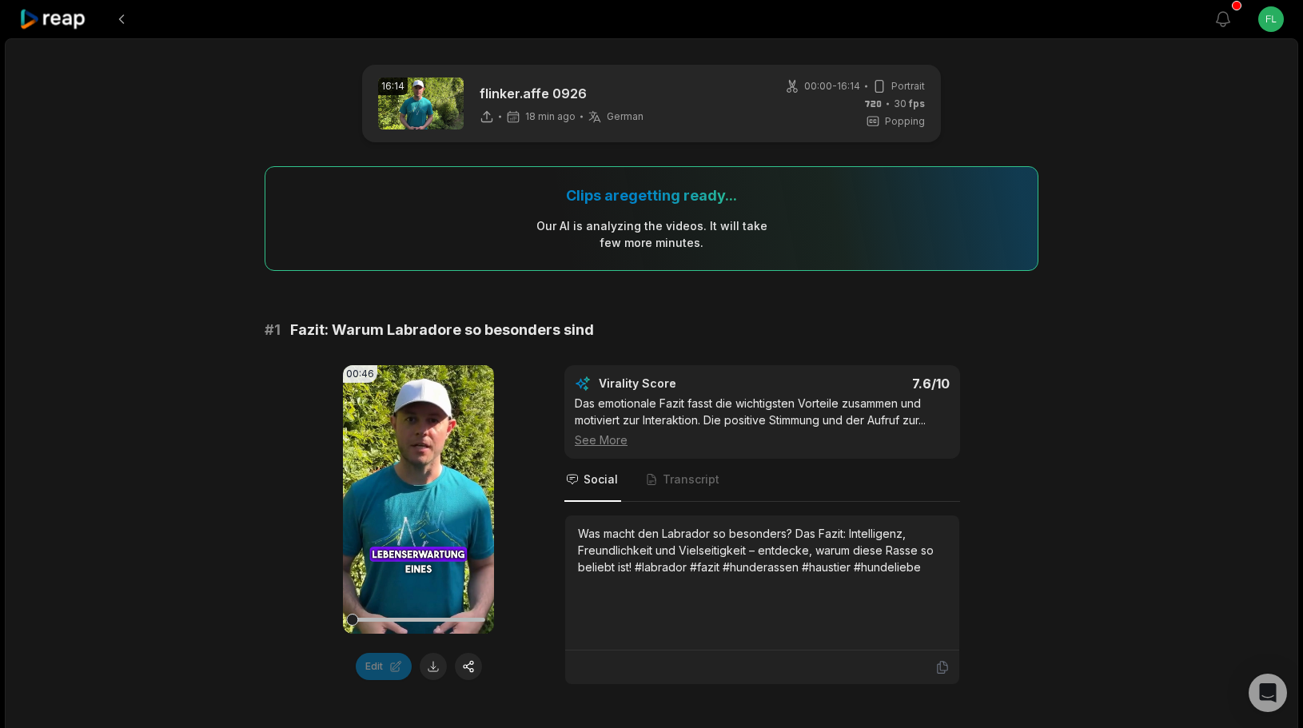
click at [41, 14] on icon at bounding box center [53, 20] width 68 height 22
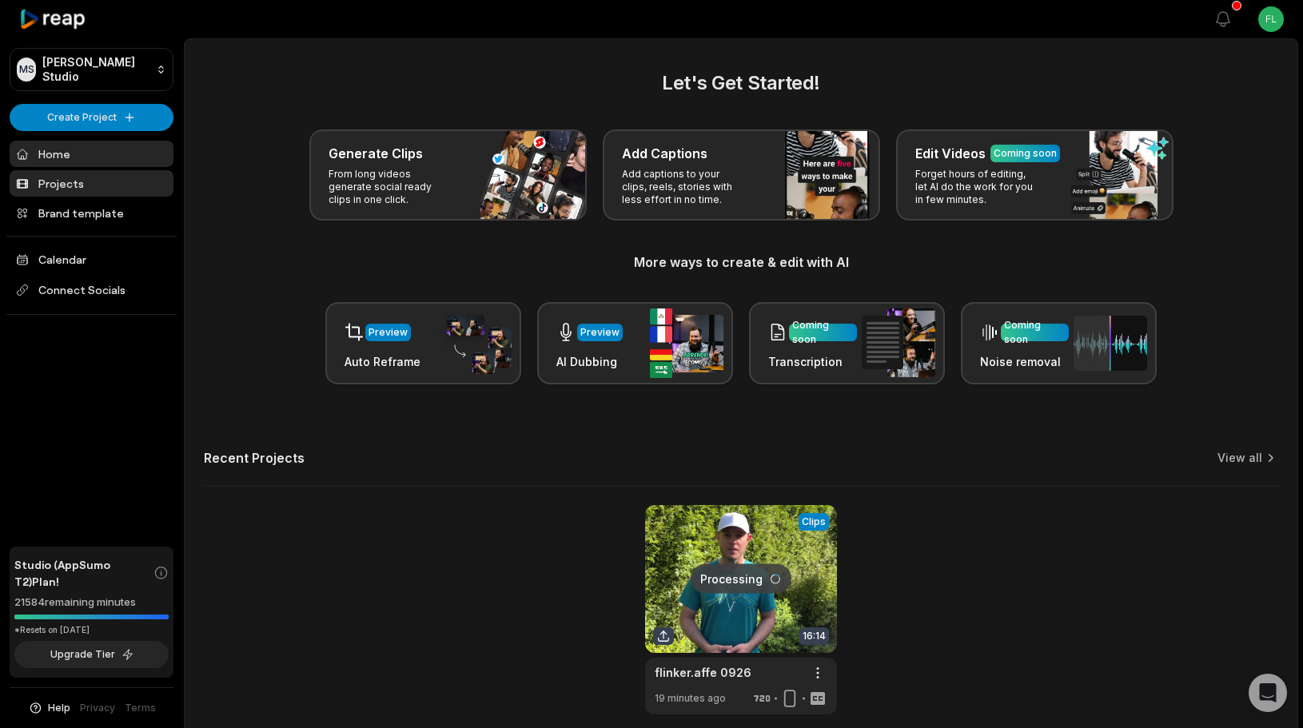
click at [78, 175] on link "Projects" at bounding box center [92, 183] width 164 height 26
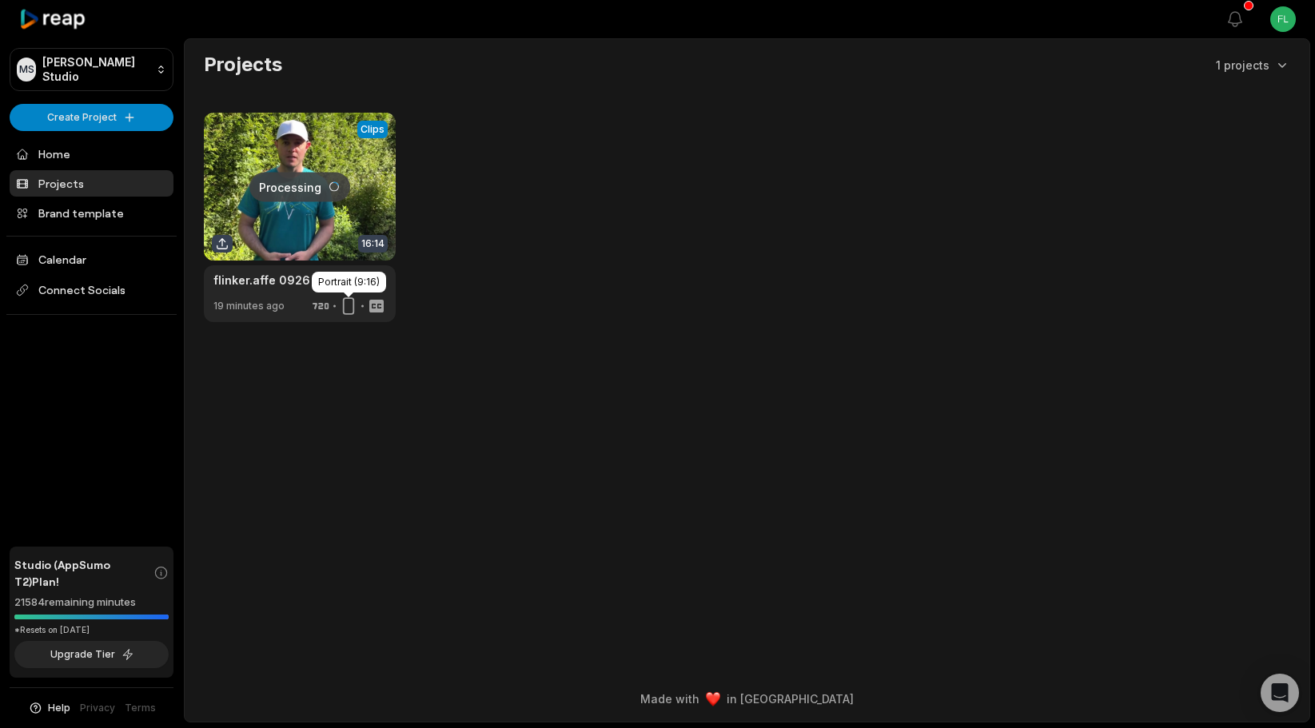
click at [353, 306] on icon at bounding box center [348, 306] width 11 height 18
click at [382, 277] on html "MS [PERSON_NAME] Studio Create Project Home Projects Brand template Calendar Co…" at bounding box center [657, 364] width 1315 height 728
click at [458, 273] on html "MS [PERSON_NAME] Studio Create Project Home Projects Brand template Calendar Co…" at bounding box center [657, 364] width 1315 height 728
click at [334, 190] on link at bounding box center [300, 217] width 192 height 209
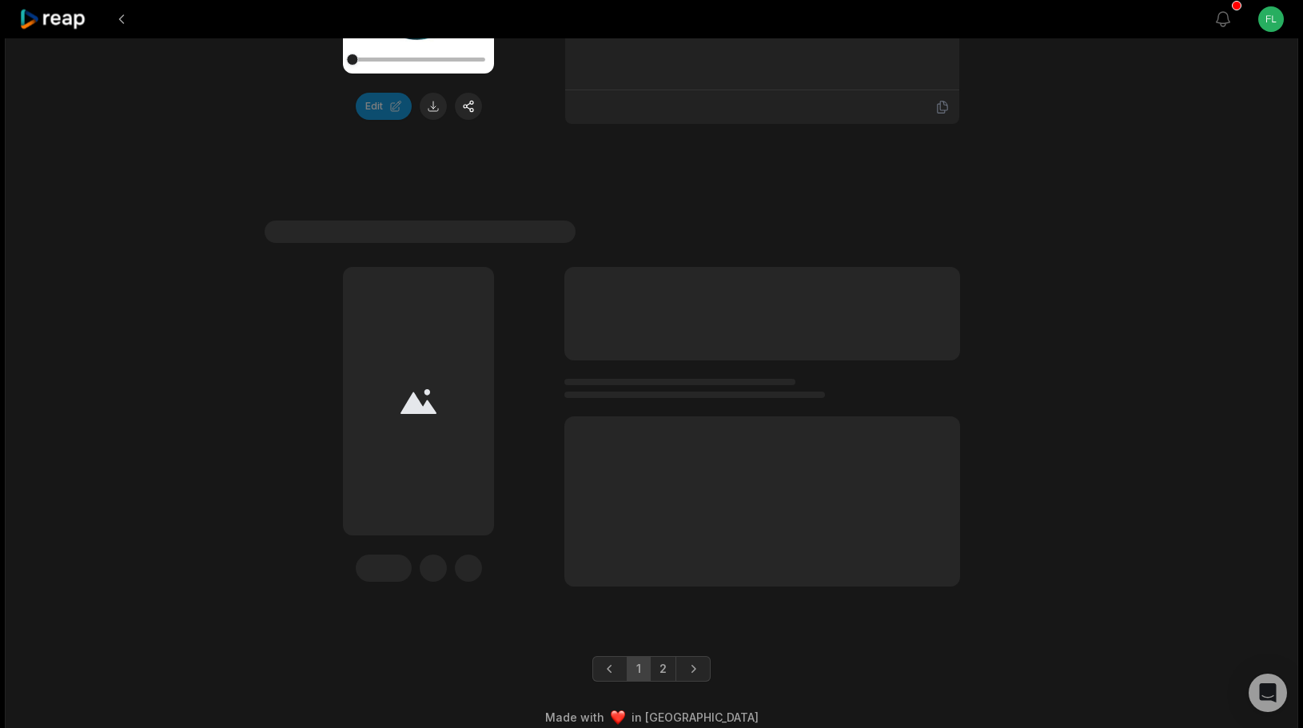
scroll to position [4769, 0]
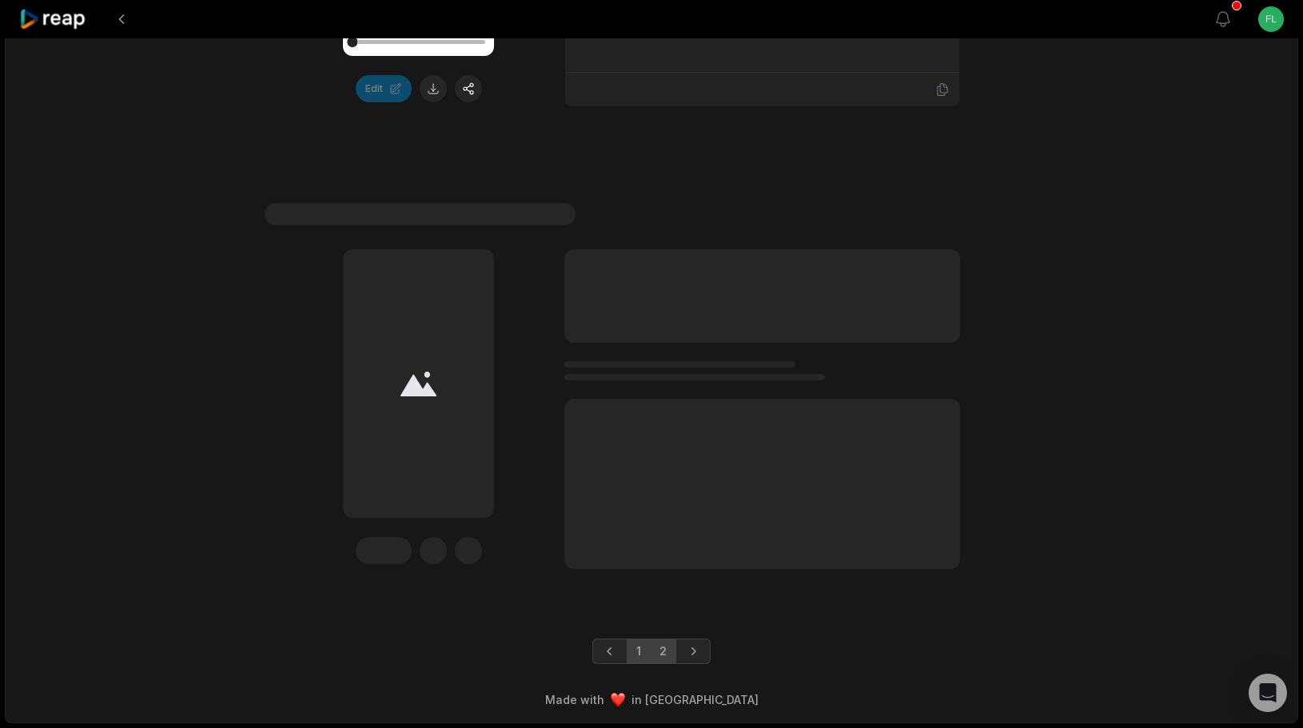
click at [666, 651] on link "2" at bounding box center [663, 652] width 26 height 26
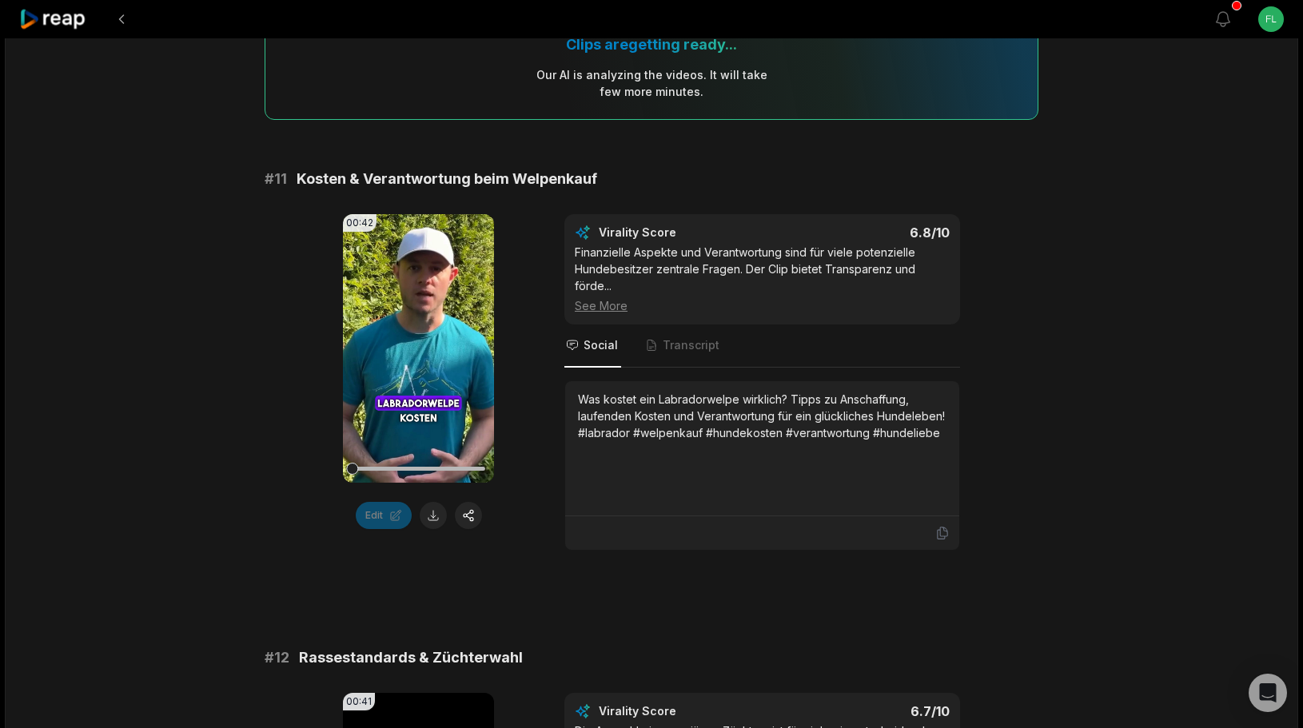
scroll to position [148, 0]
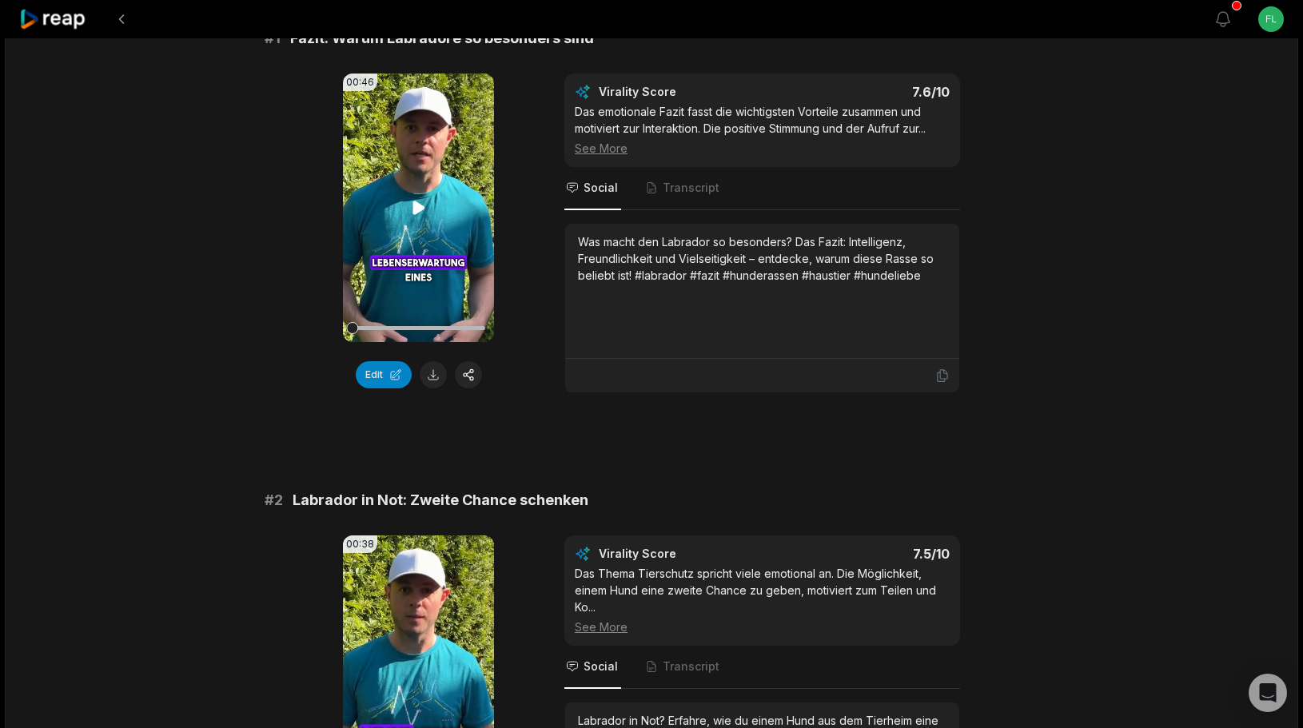
scroll to position [340, 0]
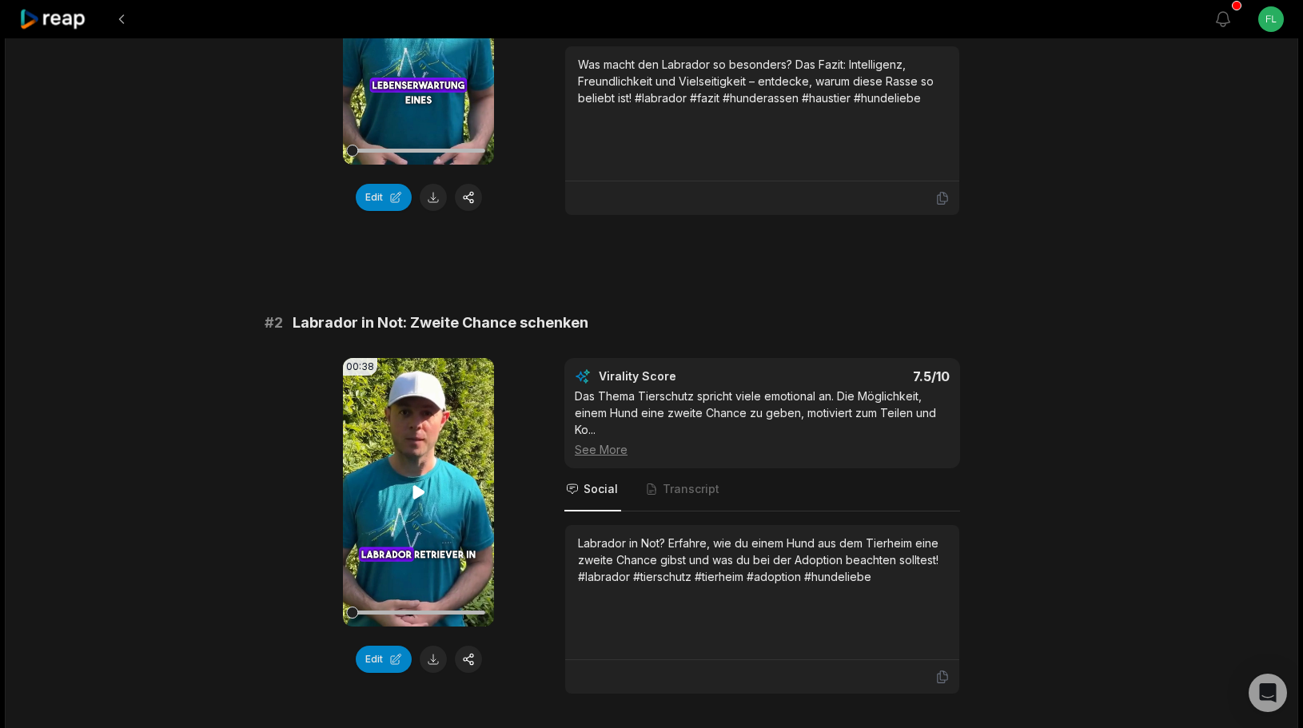
click at [412, 500] on icon at bounding box center [418, 492] width 19 height 19
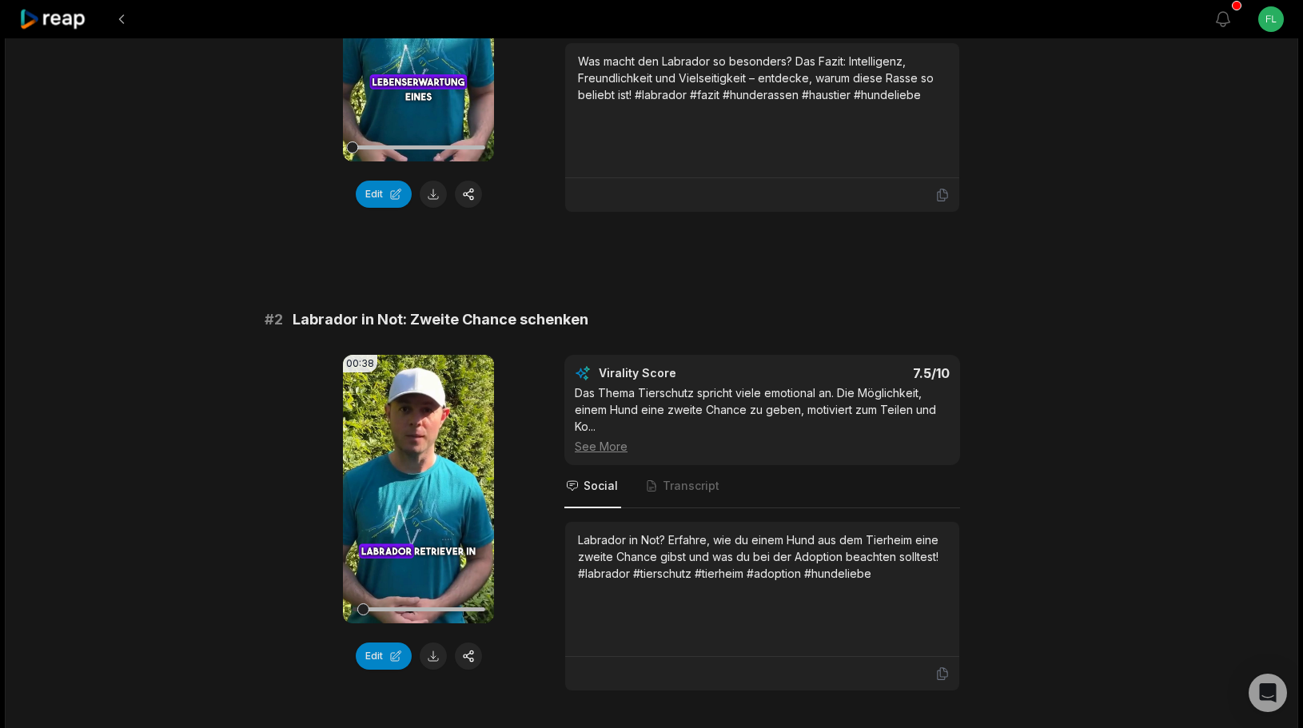
scroll to position [360, 0]
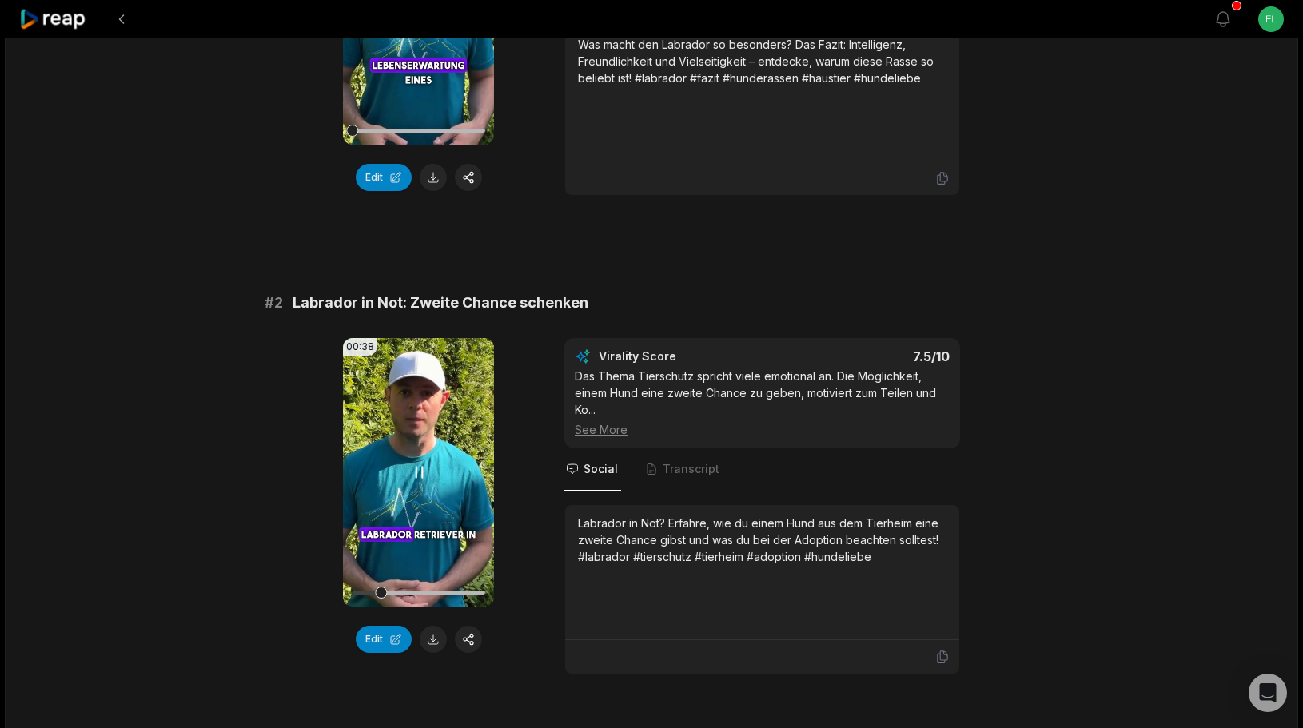
click at [432, 587] on div at bounding box center [418, 593] width 133 height 28
click at [471, 591] on div at bounding box center [418, 593] width 133 height 4
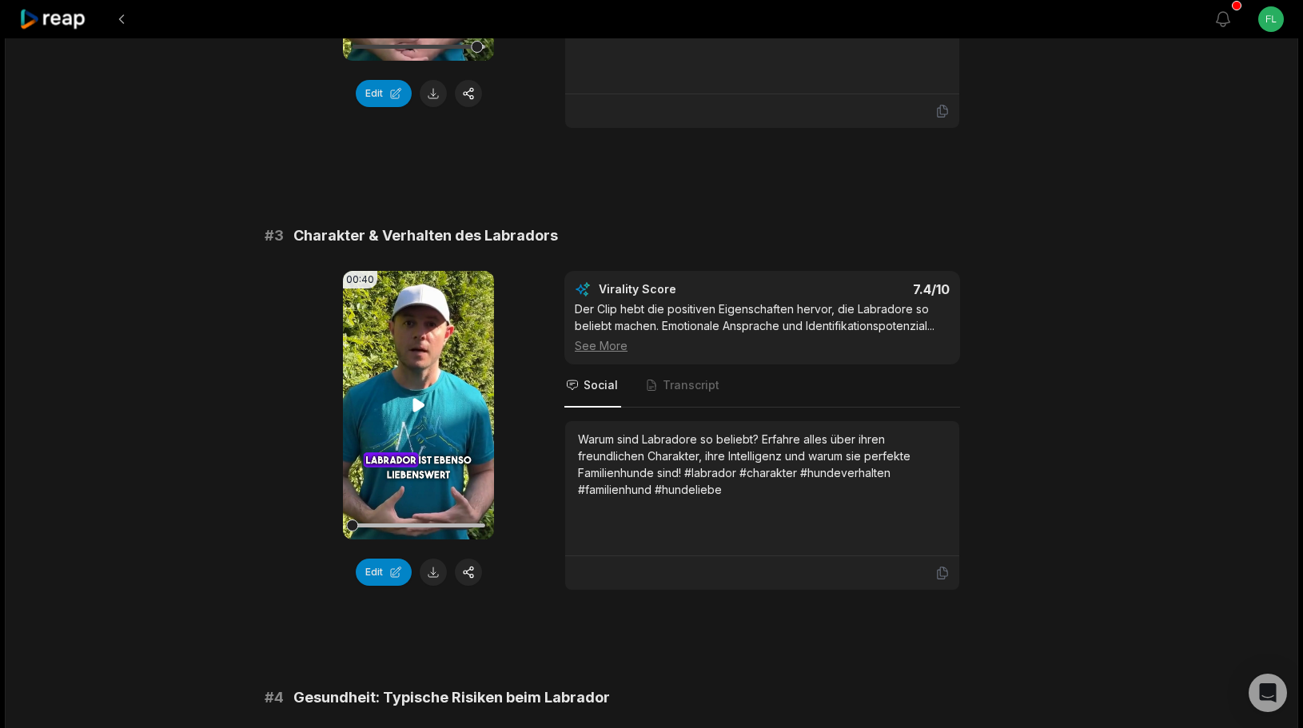
scroll to position [1235, 0]
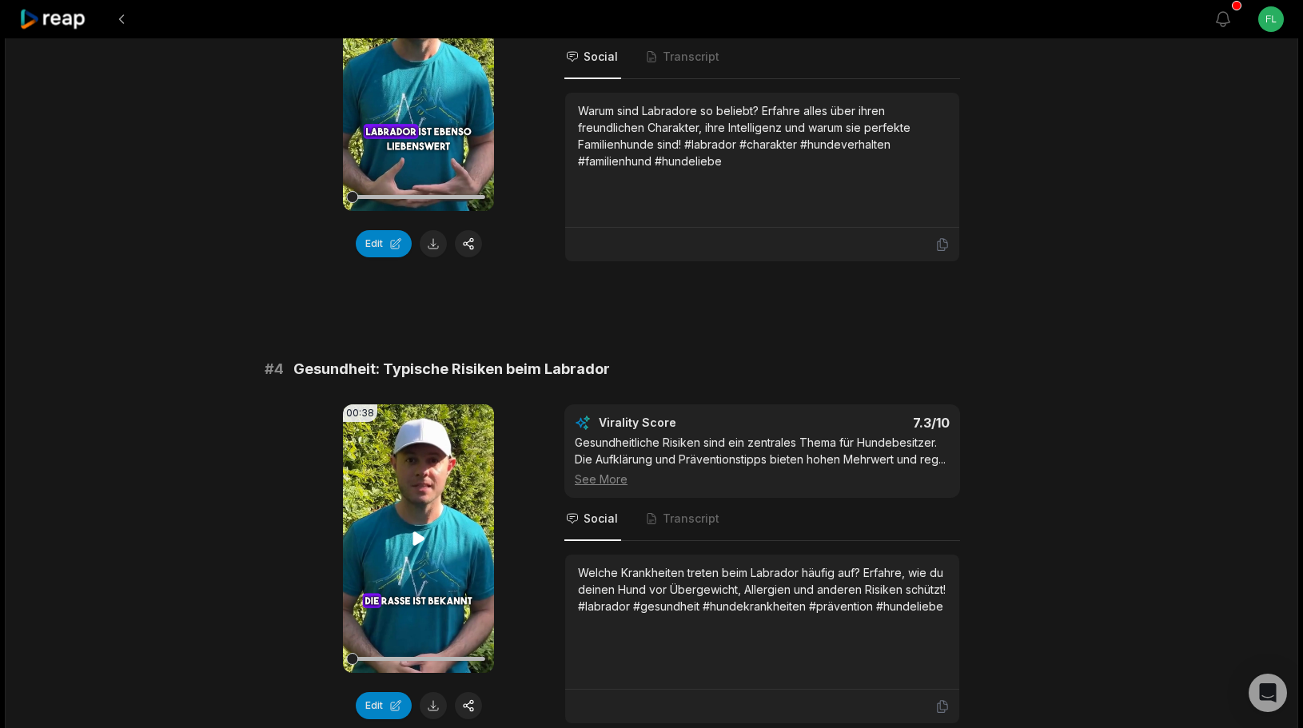
click at [427, 518] on video "Your browser does not support mp4 format." at bounding box center [418, 538] width 151 height 269
